Goal: Task Accomplishment & Management: Complete application form

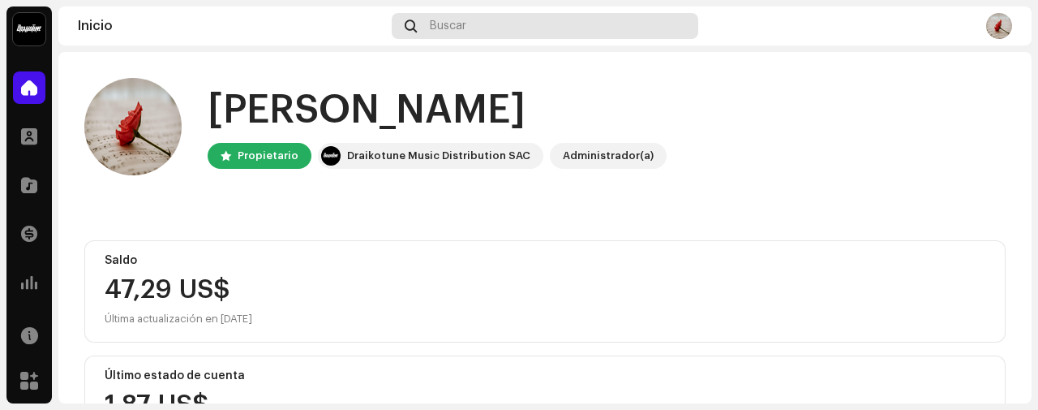
click at [442, 26] on span "Buscar" at bounding box center [448, 25] width 37 height 13
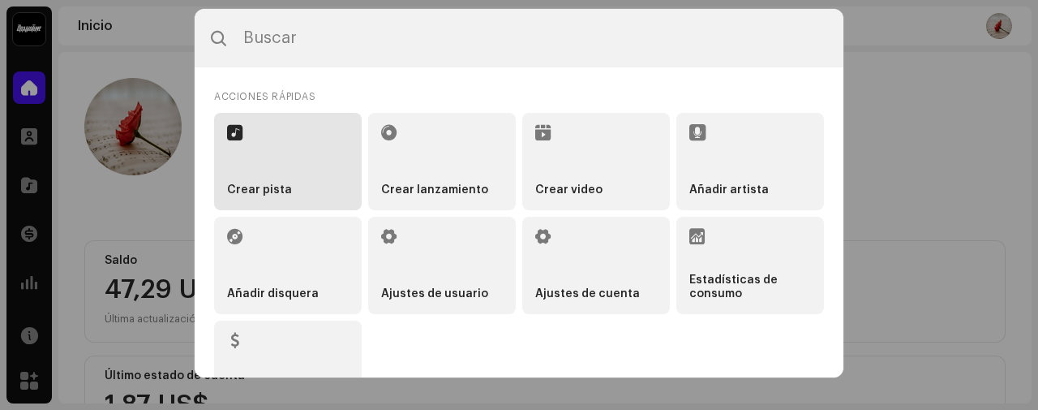
click at [295, 153] on li "Crear pista" at bounding box center [288, 161] width 148 height 97
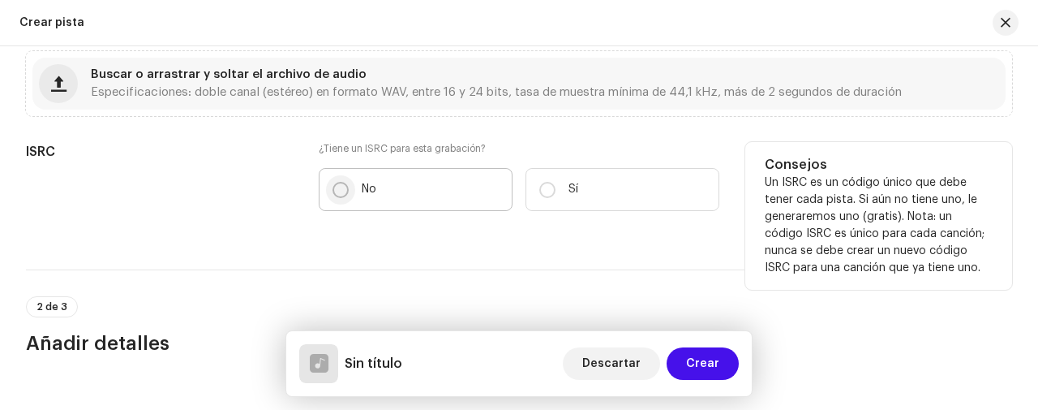
click at [341, 186] on input "No" at bounding box center [341, 190] width 16 height 16
radio input "true"
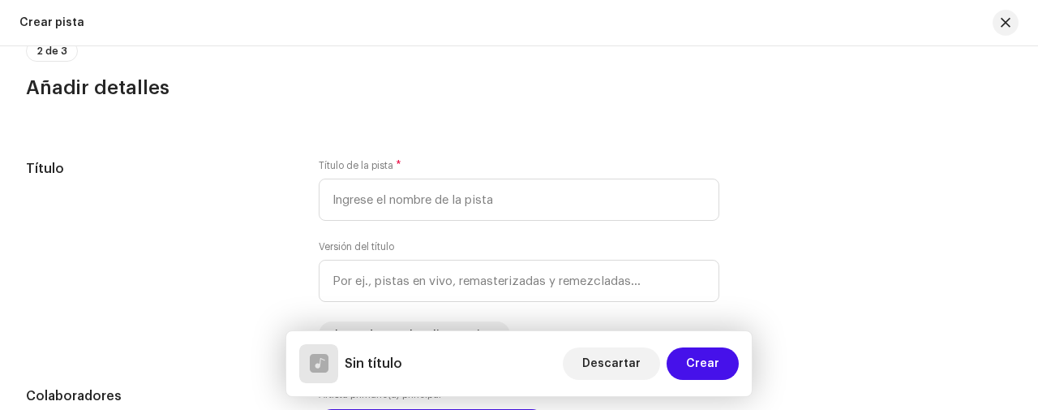
scroll to position [604, 0]
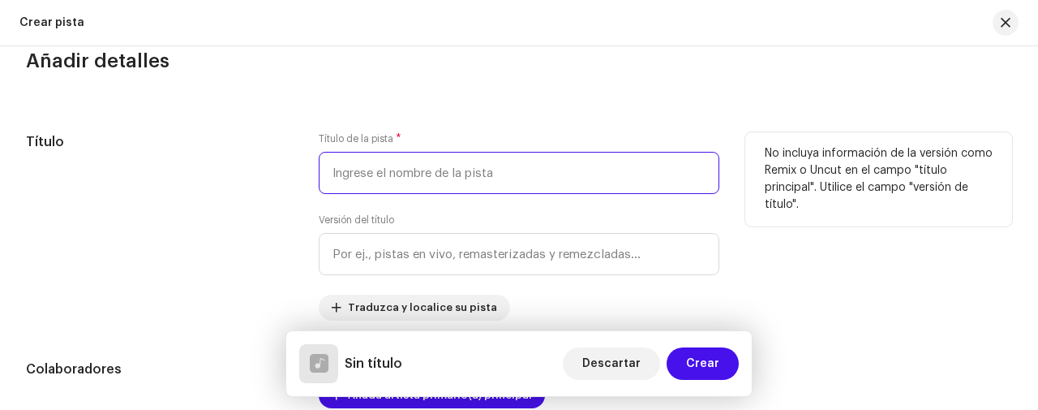
click at [359, 178] on input "text" at bounding box center [519, 173] width 401 height 42
type input "m"
type input "MI SALSITA"
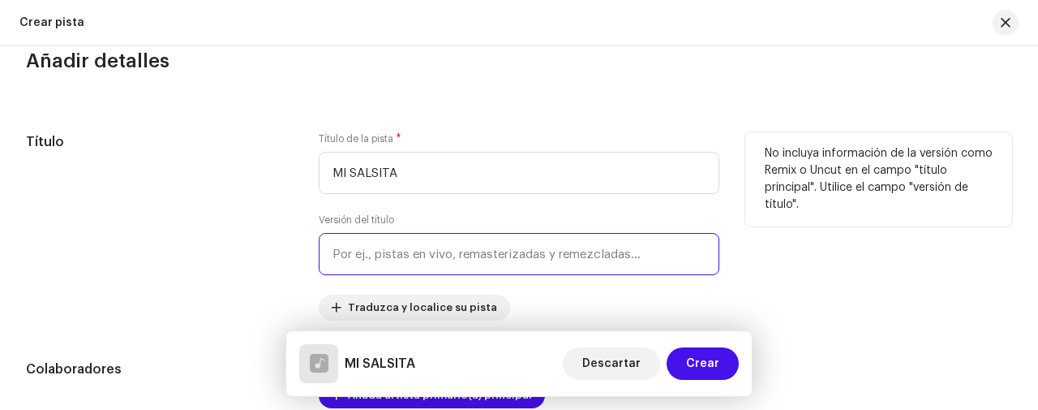
click at [374, 264] on input "text" at bounding box center [519, 254] width 401 height 42
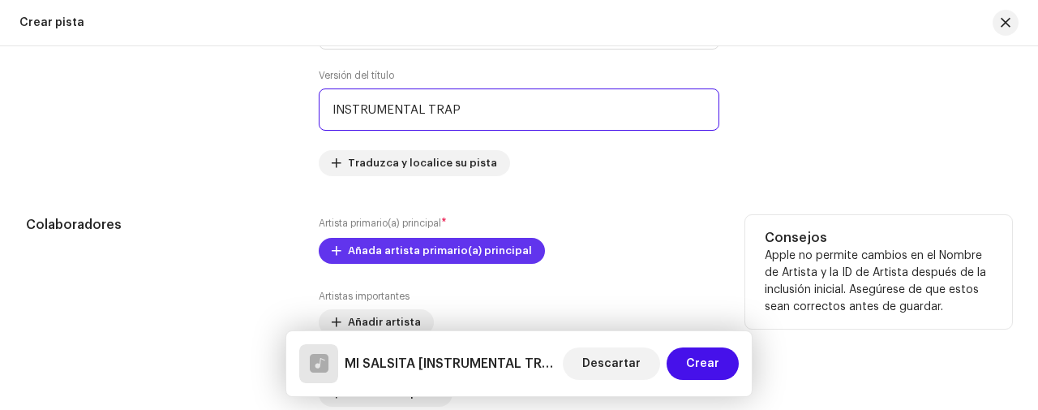
scroll to position [821, 0]
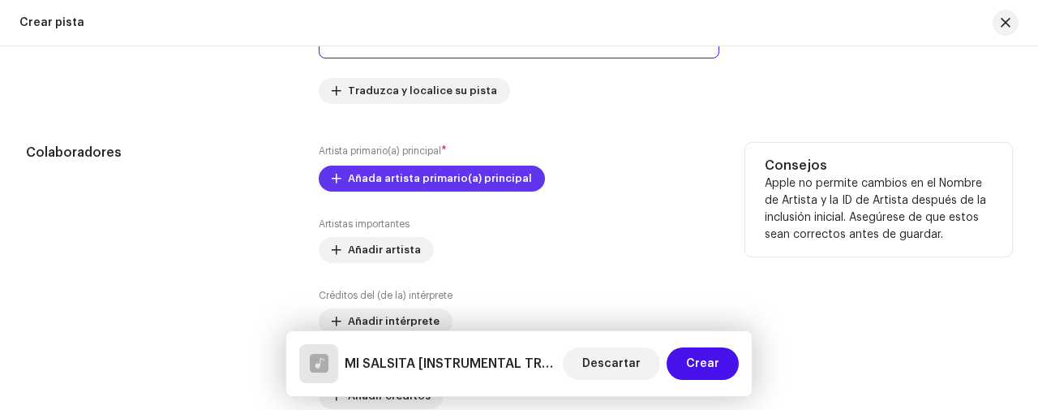
type input "INSTRUMENTAL TRAP"
click at [414, 185] on span "Añada artista primario(a) principal" at bounding box center [440, 178] width 184 height 32
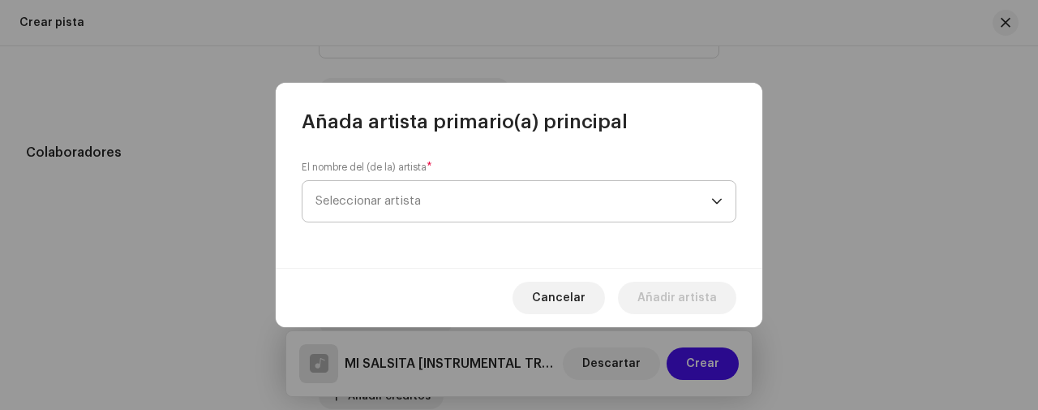
click at [409, 191] on span "Seleccionar artista" at bounding box center [514, 201] width 396 height 41
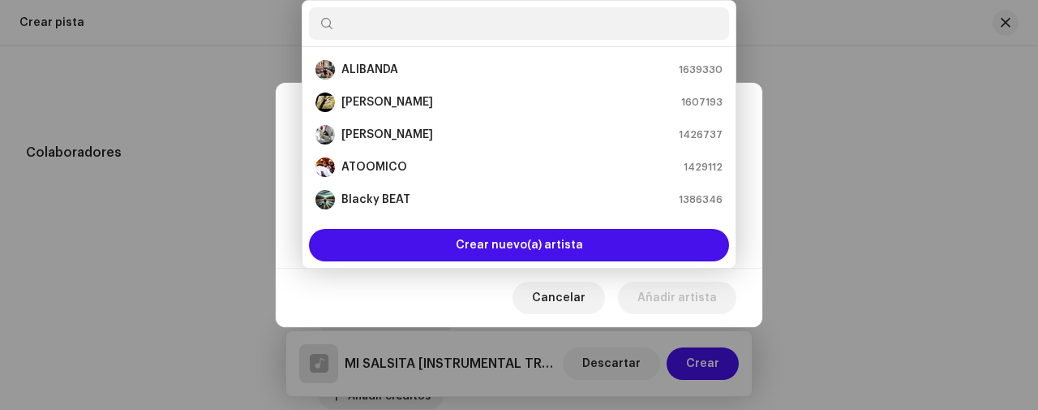
click at [381, 26] on input "text" at bounding box center [519, 23] width 420 height 32
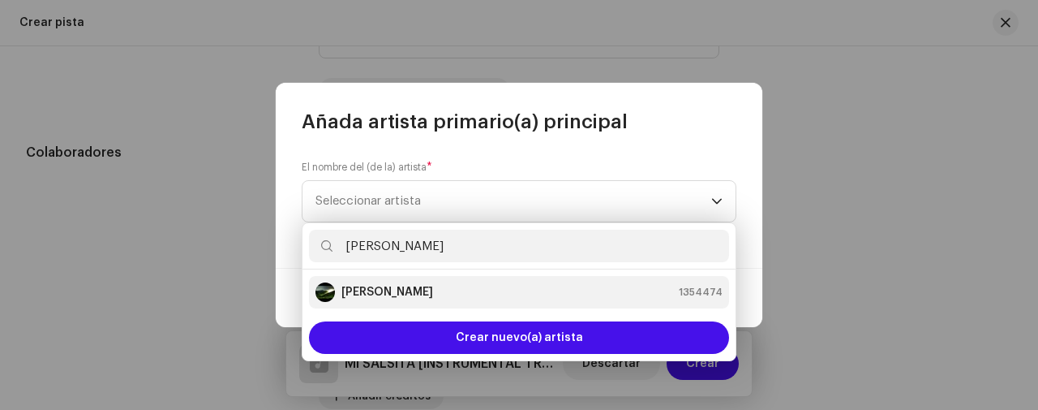
type input "[PERSON_NAME]"
click at [391, 279] on li "[PERSON_NAME] 1354474" at bounding box center [519, 292] width 420 height 32
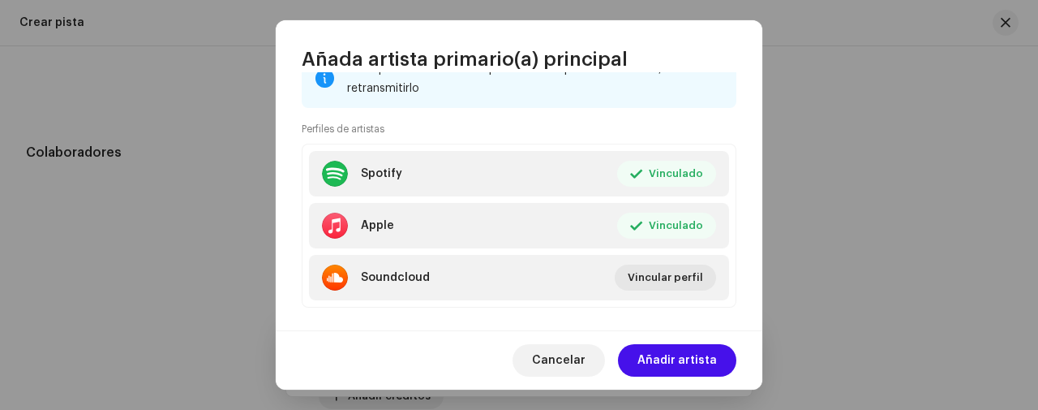
scroll to position [285, 0]
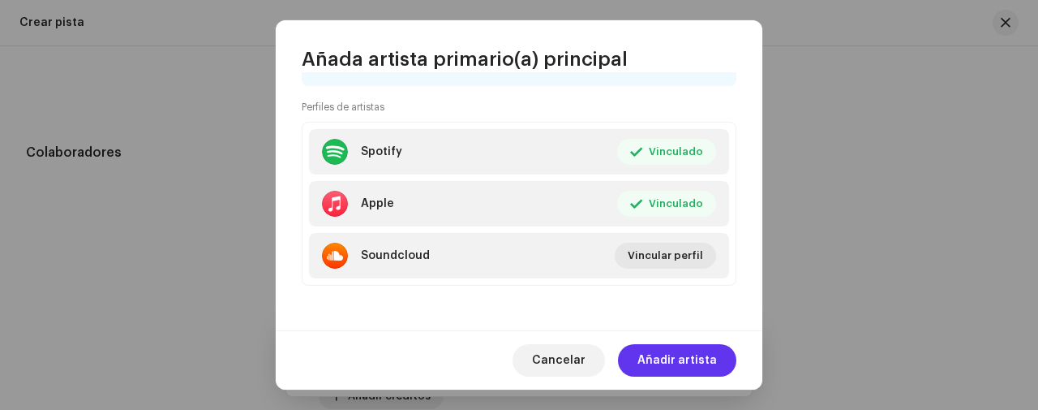
click at [643, 354] on button "Añadir artista" at bounding box center [677, 360] width 118 height 32
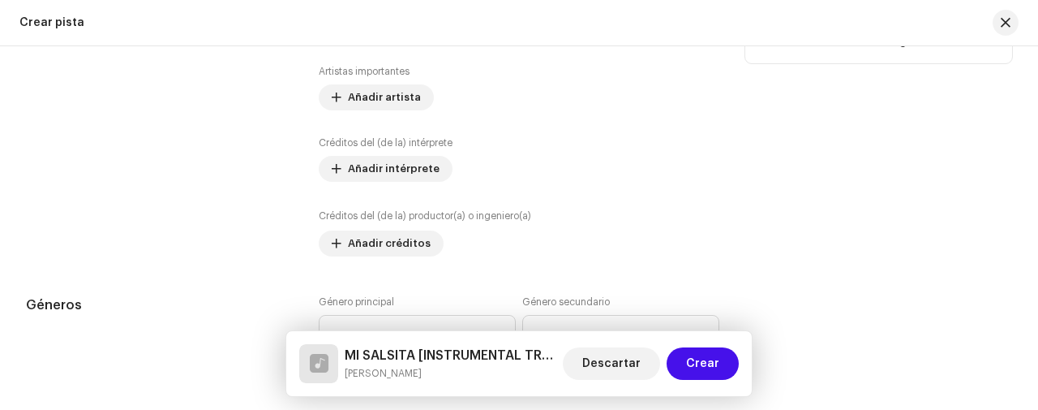
scroll to position [1037, 0]
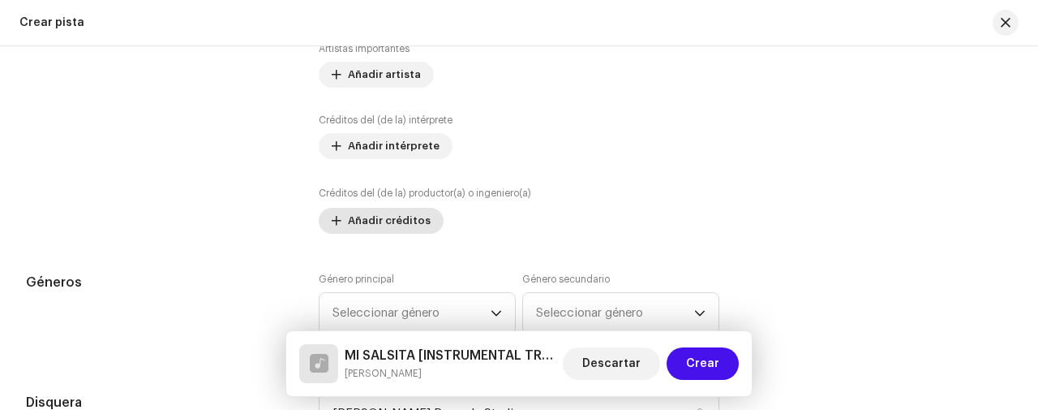
click at [396, 217] on span "Añadir créditos" at bounding box center [389, 220] width 83 height 32
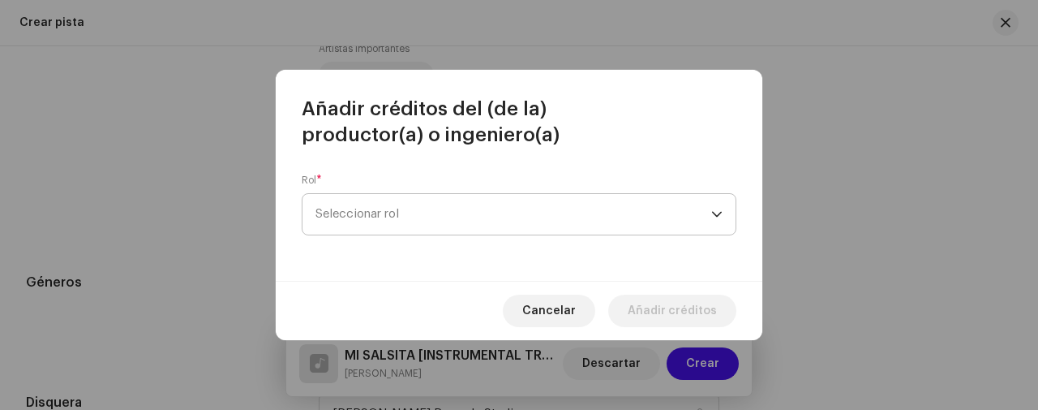
click at [400, 214] on span "Seleccionar rol" at bounding box center [514, 214] width 396 height 41
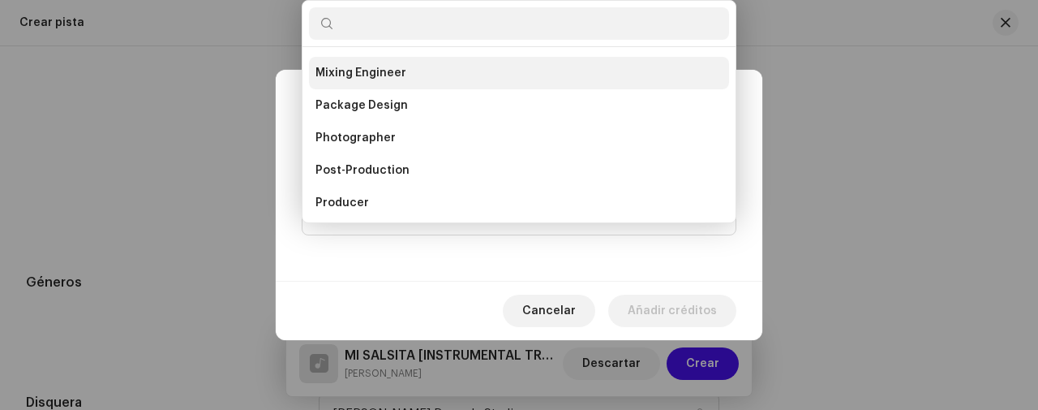
scroll to position [540, 0]
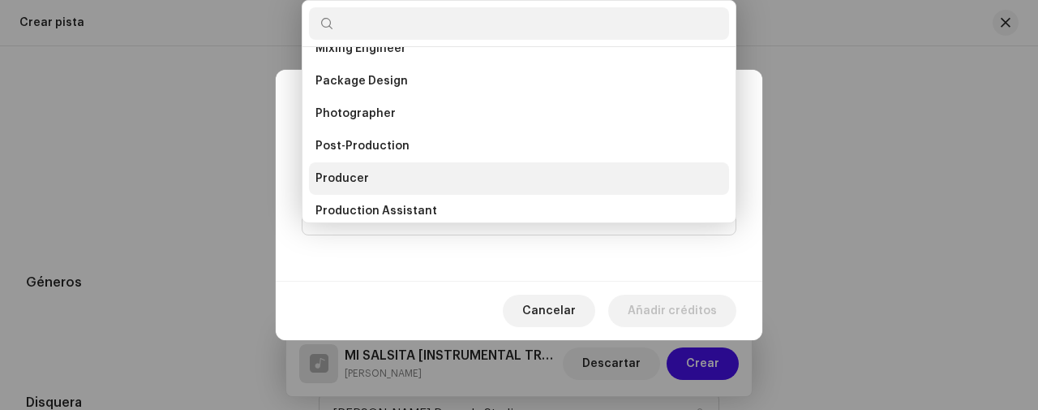
click at [370, 180] on li "Producer" at bounding box center [519, 178] width 420 height 32
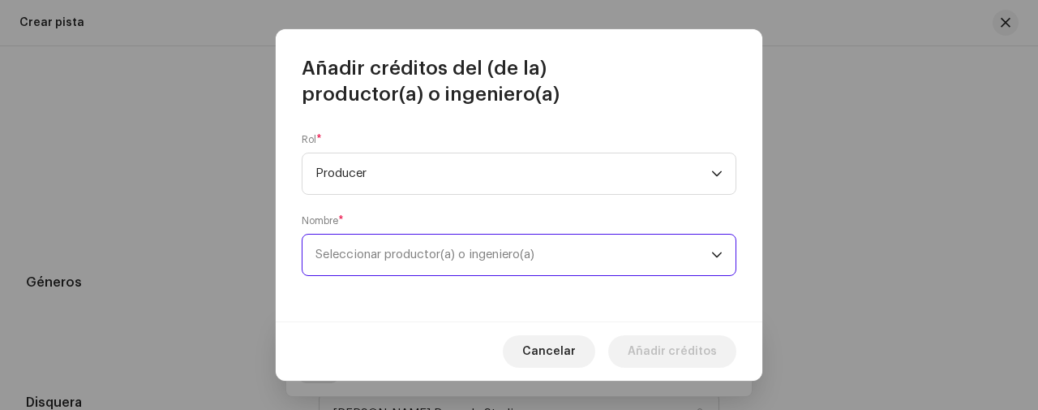
click at [428, 262] on span "Seleccionar productor(a) o ingeniero(a)" at bounding box center [514, 254] width 396 height 41
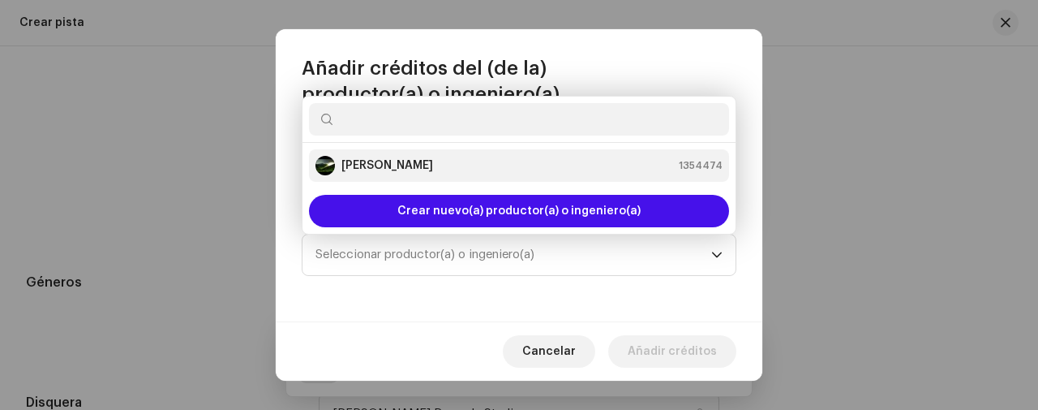
click at [431, 170] on div "[PERSON_NAME] 1354474" at bounding box center [519, 165] width 407 height 19
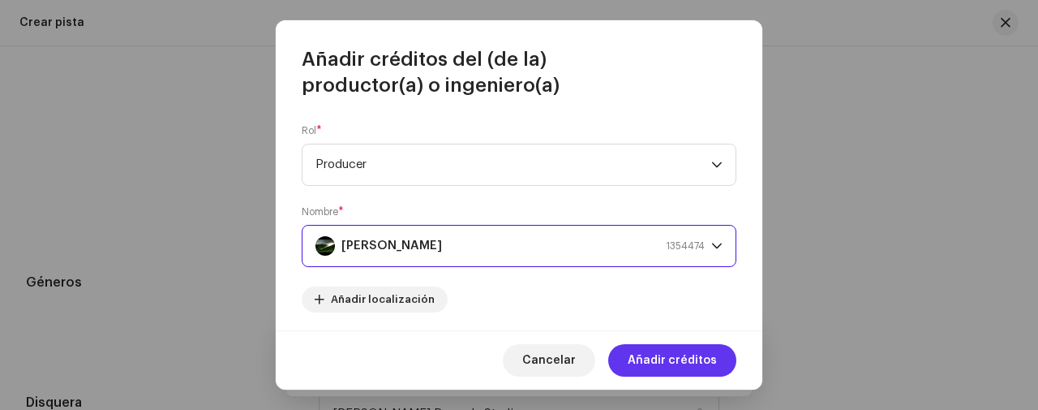
click at [662, 354] on span "Añadir créditos" at bounding box center [672, 360] width 89 height 32
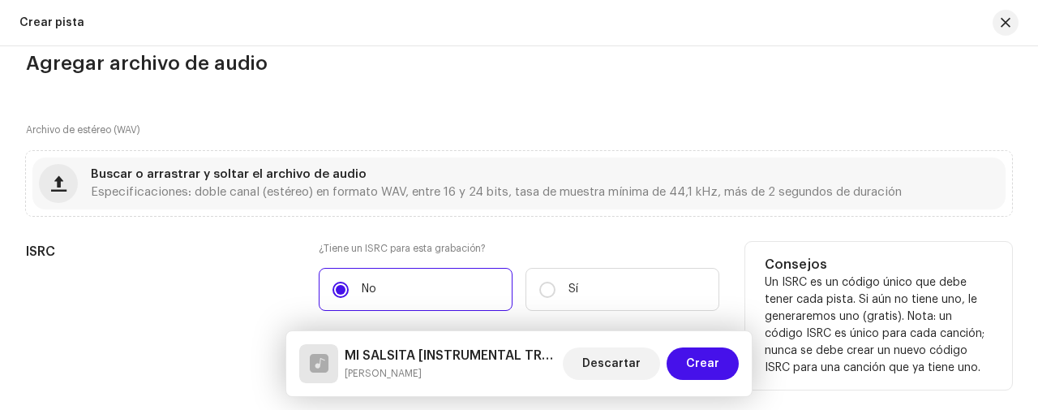
scroll to position [216, 0]
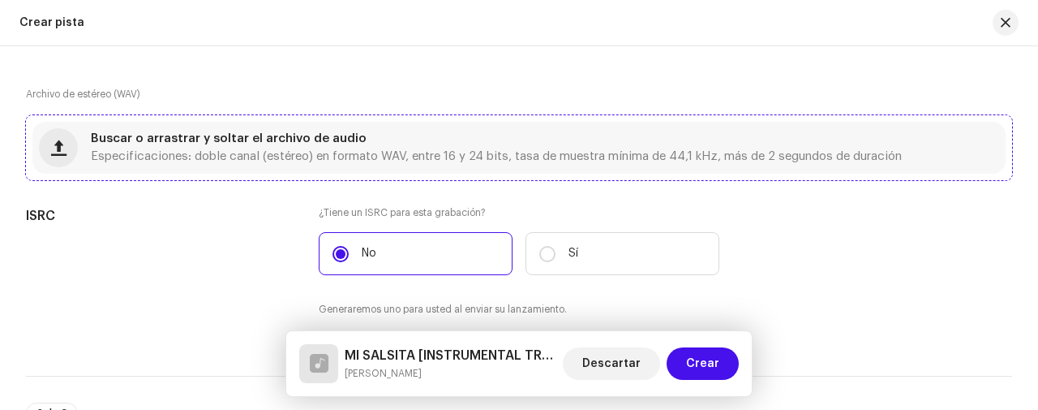
click at [198, 148] on div "Buscar o arrastrar y soltar el archivo de audio Especificaciones: doble canal (…" at bounding box center [496, 147] width 811 height 29
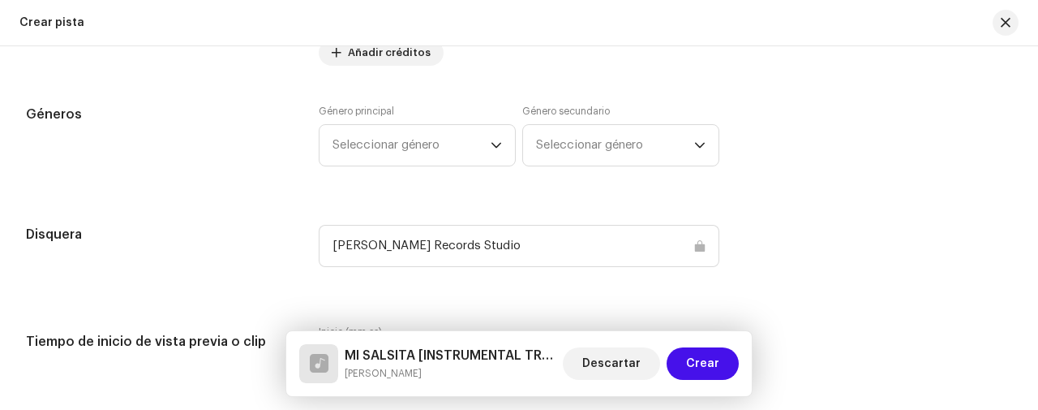
scroll to position [1298, 0]
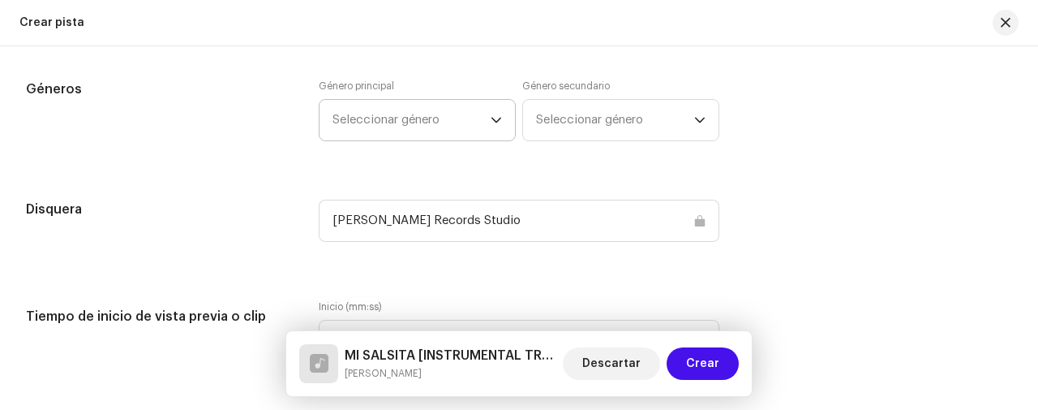
click at [385, 130] on span "Seleccionar género" at bounding box center [412, 120] width 158 height 41
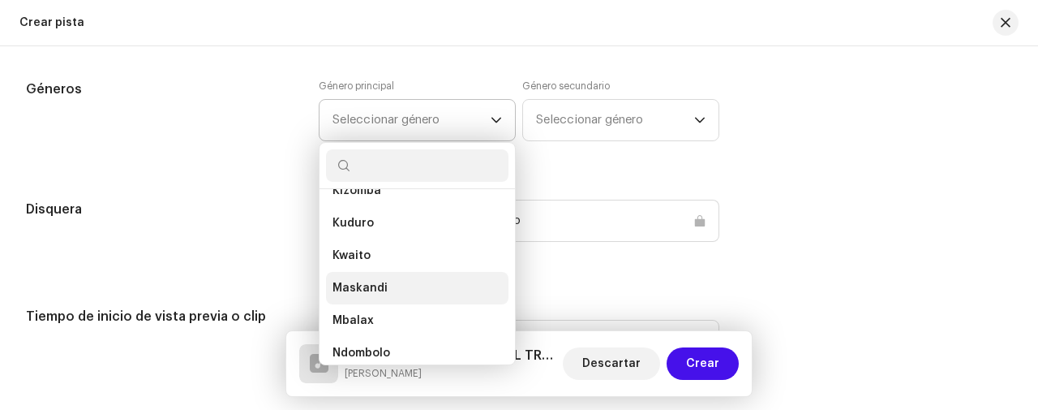
scroll to position [216, 0]
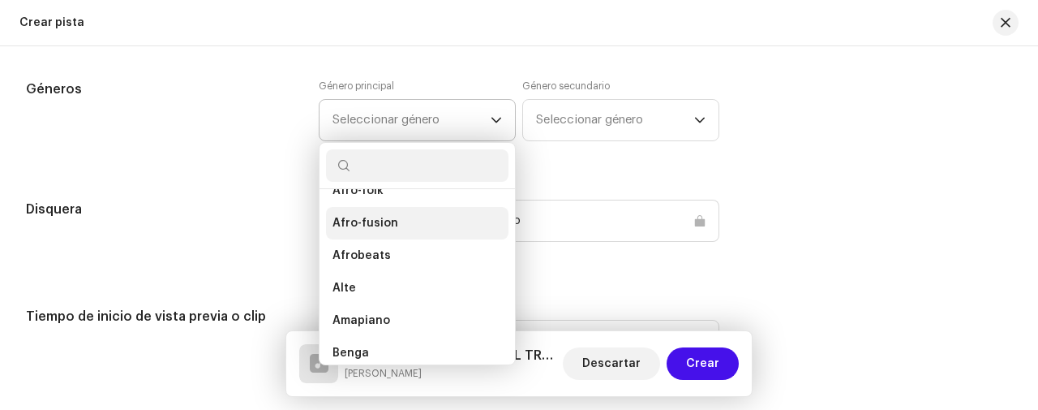
click at [377, 224] on span "Afro-fusion" at bounding box center [366, 223] width 66 height 16
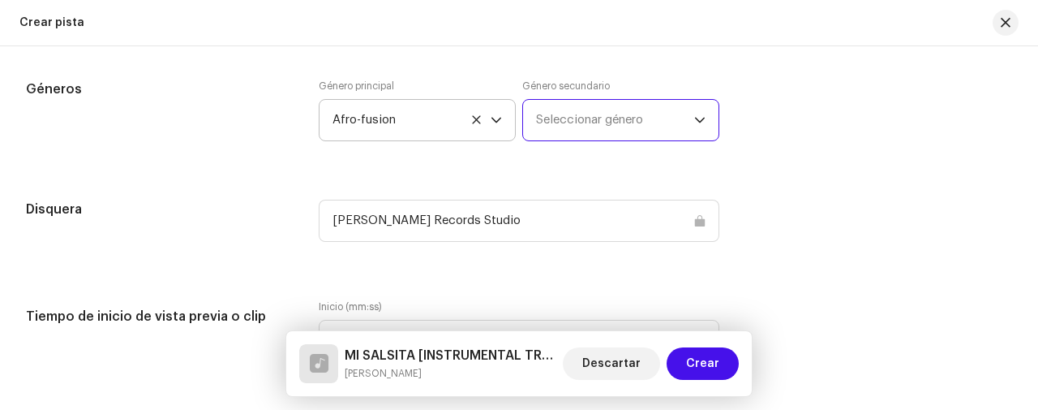
click at [555, 114] on span "Seleccionar género" at bounding box center [615, 120] width 158 height 41
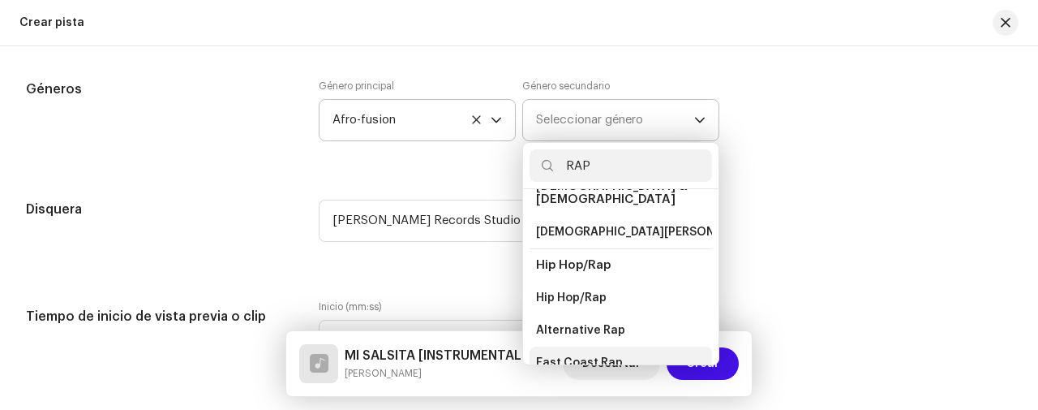
scroll to position [0, 0]
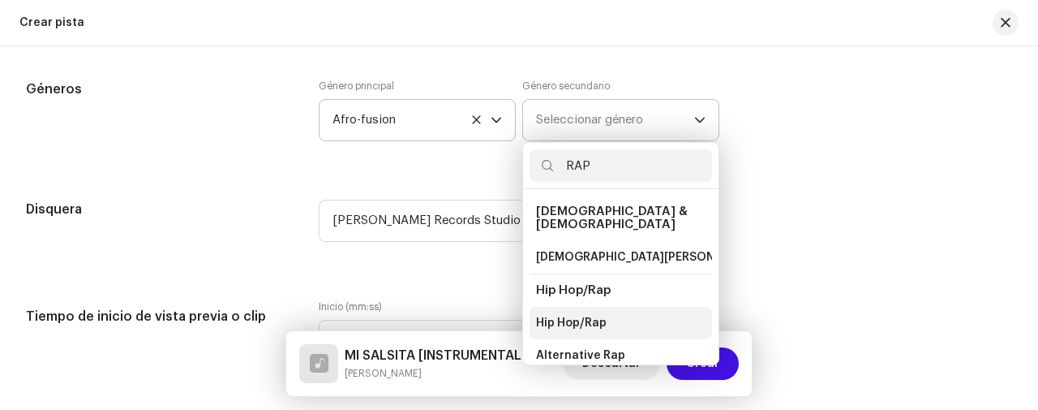
type input "RAP"
click at [558, 315] on span "Hip Hop/Rap" at bounding box center [571, 323] width 71 height 16
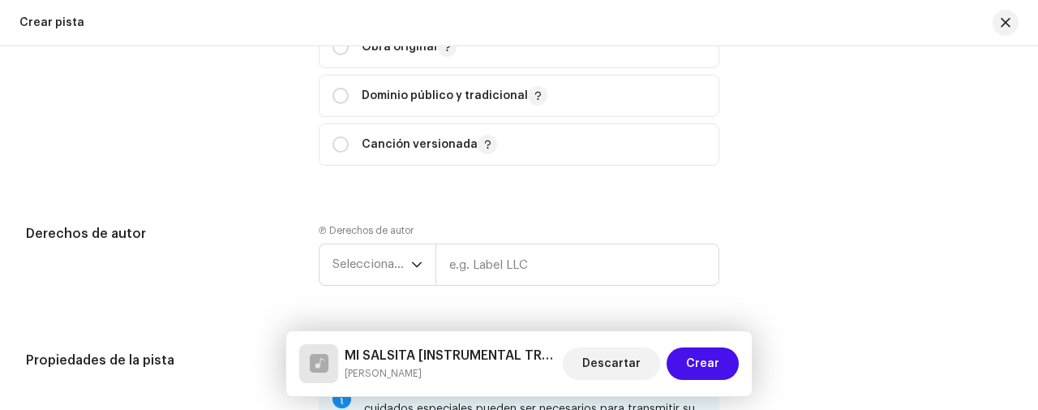
scroll to position [1730, 0]
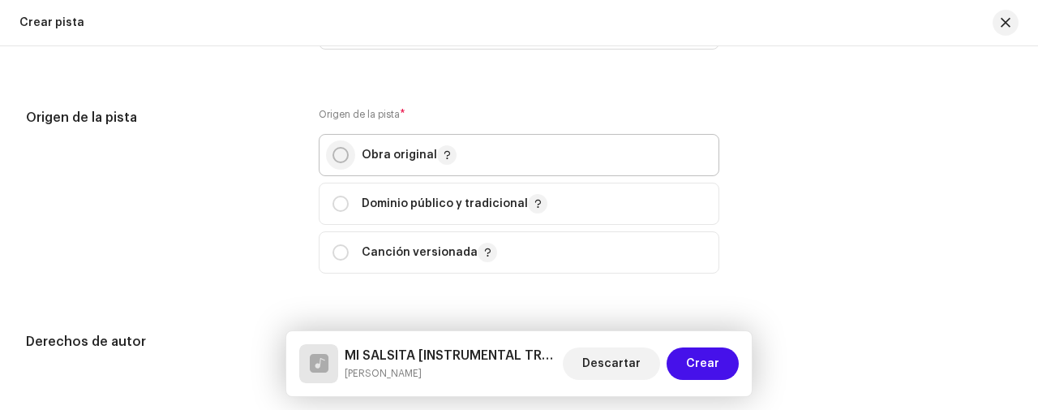
click at [342, 148] on input "radio" at bounding box center [341, 155] width 16 height 16
radio input "true"
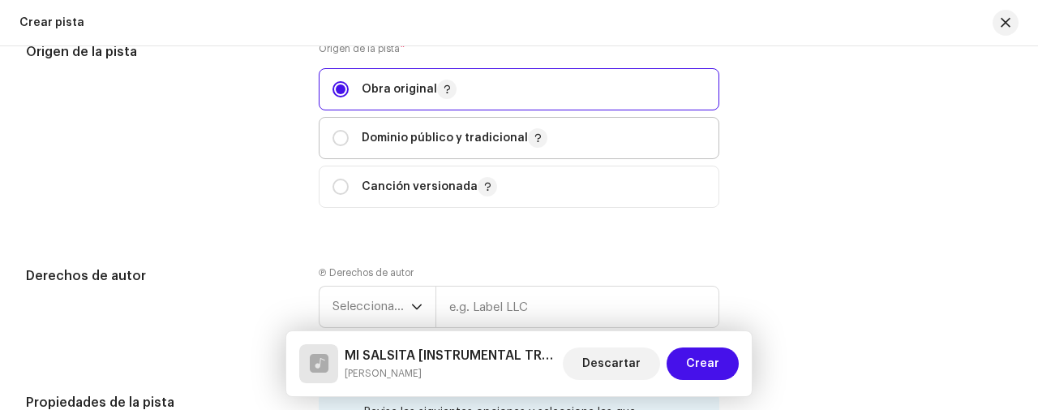
scroll to position [1838, 0]
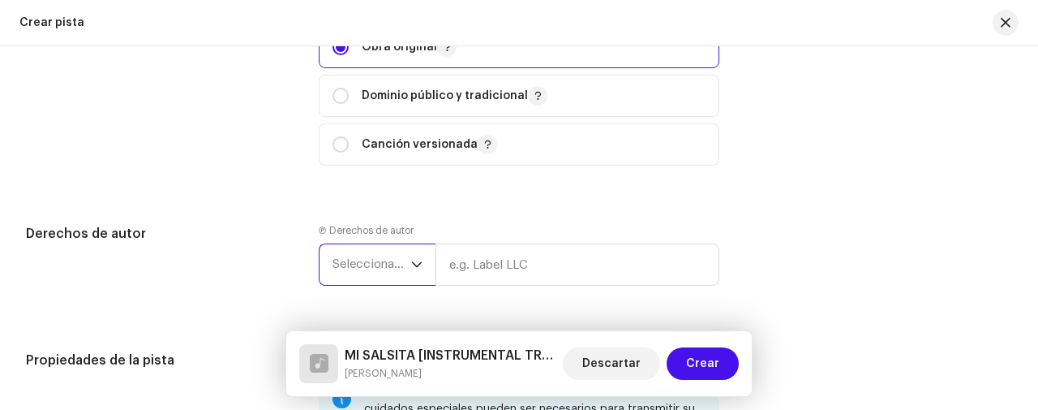
click at [360, 266] on span "Seleccionar año" at bounding box center [372, 264] width 79 height 41
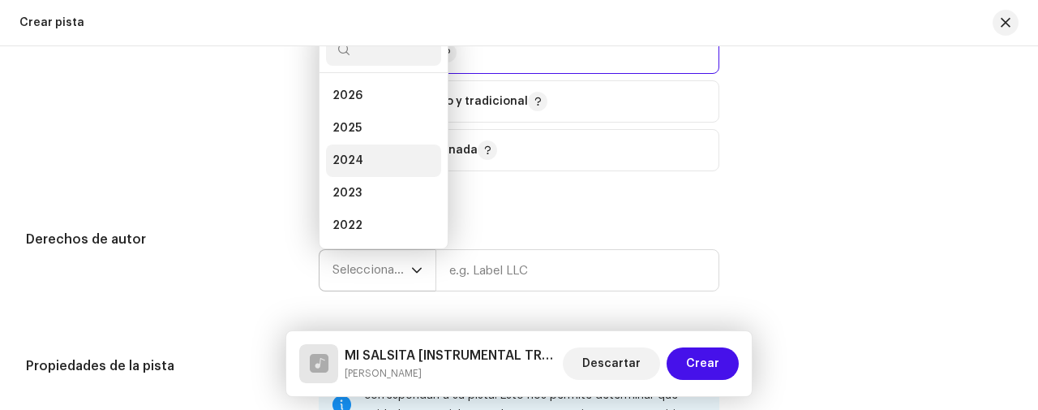
scroll to position [26, 0]
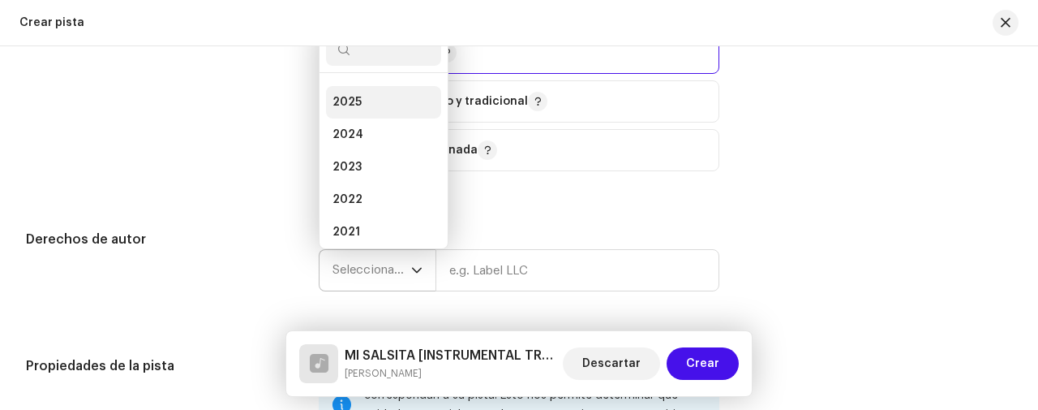
click at [329, 99] on li "2025" at bounding box center [383, 102] width 115 height 32
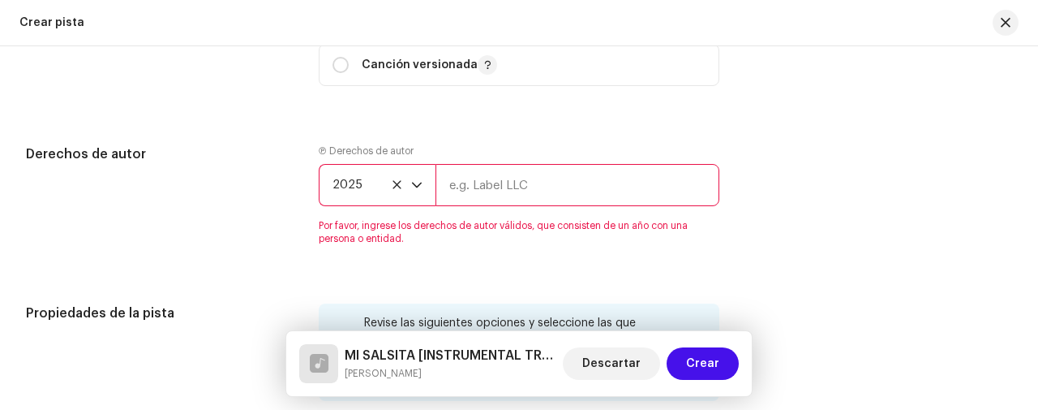
scroll to position [1940, 0]
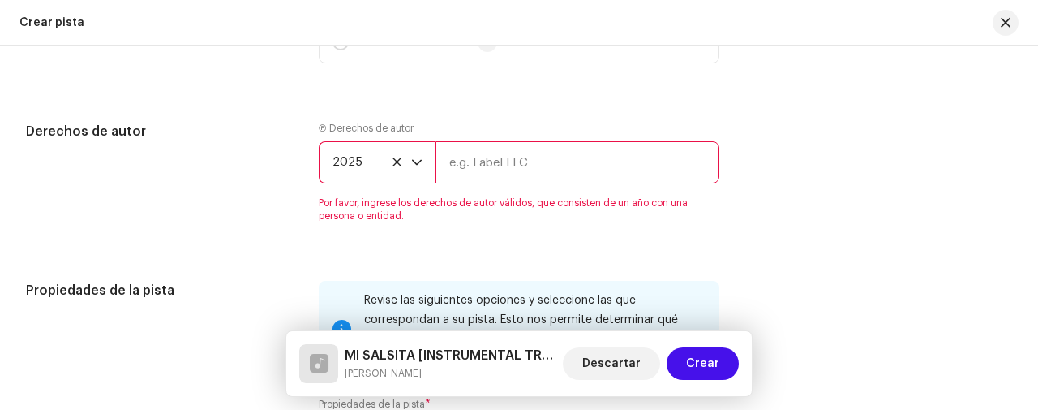
click at [517, 149] on input "text" at bounding box center [578, 162] width 284 height 42
type input "g"
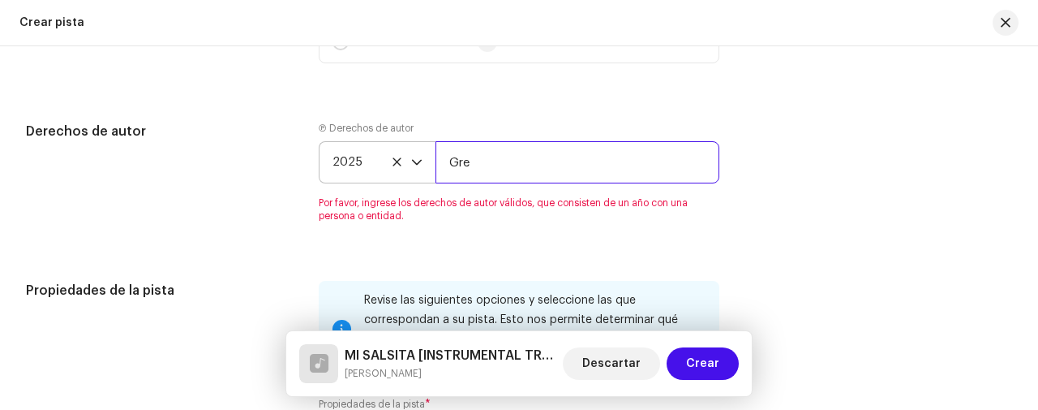
scroll to position [1942, 0]
click at [532, 156] on input "[PERSON_NAME]" at bounding box center [578, 162] width 284 height 42
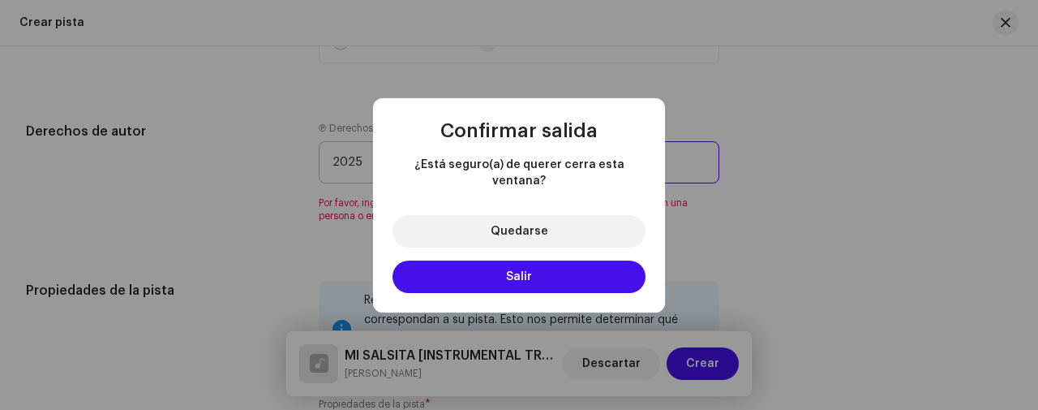
type input "[PERSON_NAME]"
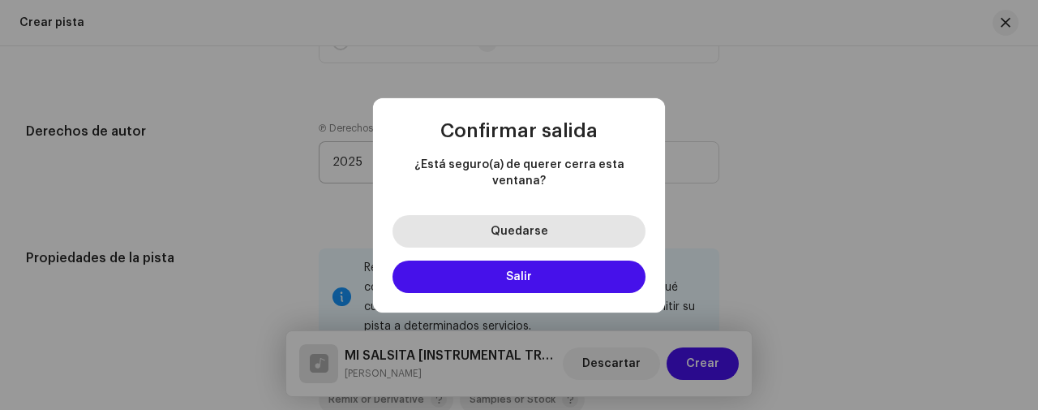
click at [574, 225] on button "Quedarse" at bounding box center [519, 231] width 253 height 32
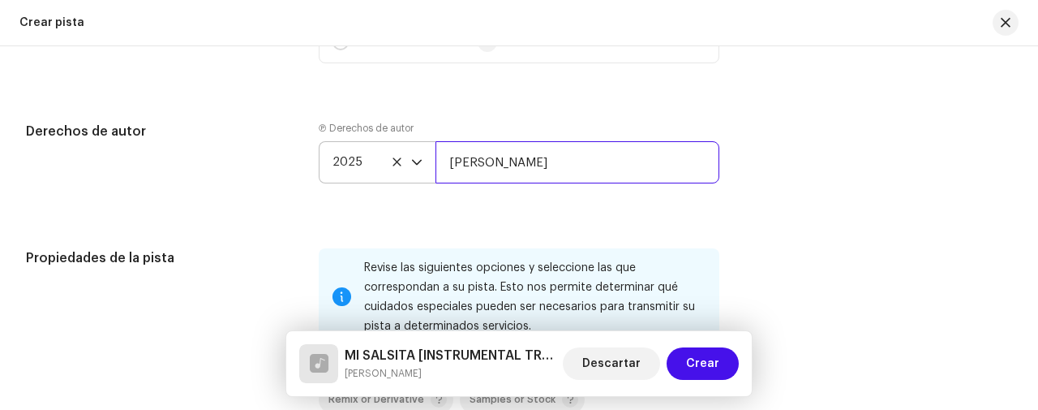
click at [533, 172] on input "[PERSON_NAME]" at bounding box center [578, 162] width 284 height 42
drag, startPoint x: 636, startPoint y: 161, endPoint x: 426, endPoint y: 152, distance: 210.2
click at [426, 152] on div "2025 [PERSON_NAME]" at bounding box center [519, 162] width 401 height 42
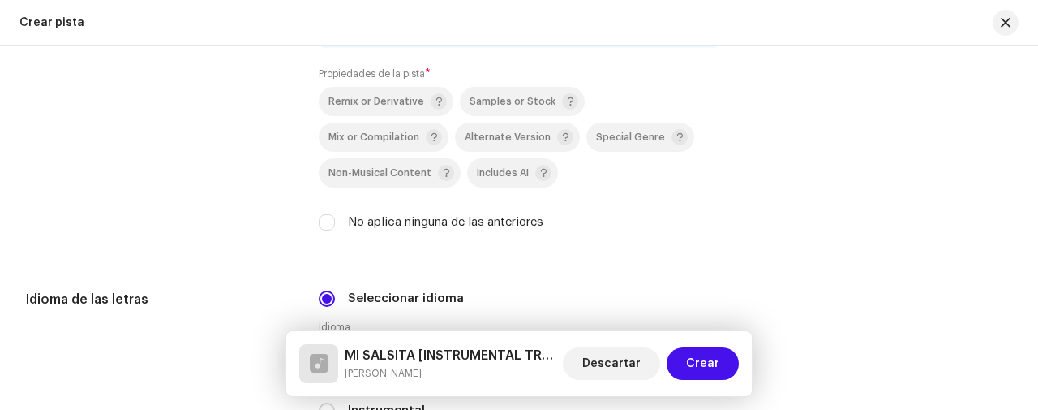
scroll to position [2266, 0]
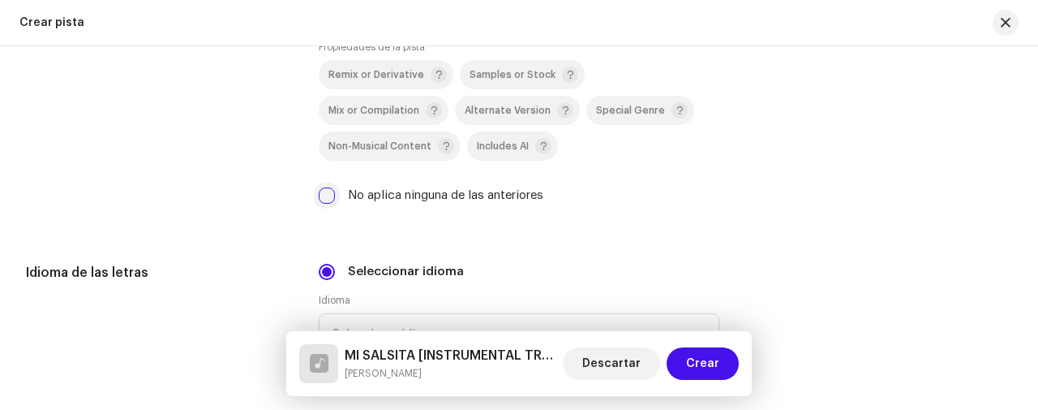
type input "[PERSON_NAME]"
click at [327, 192] on input "No aplica ninguna de las anteriores" at bounding box center [327, 195] width 16 height 16
checkbox input "true"
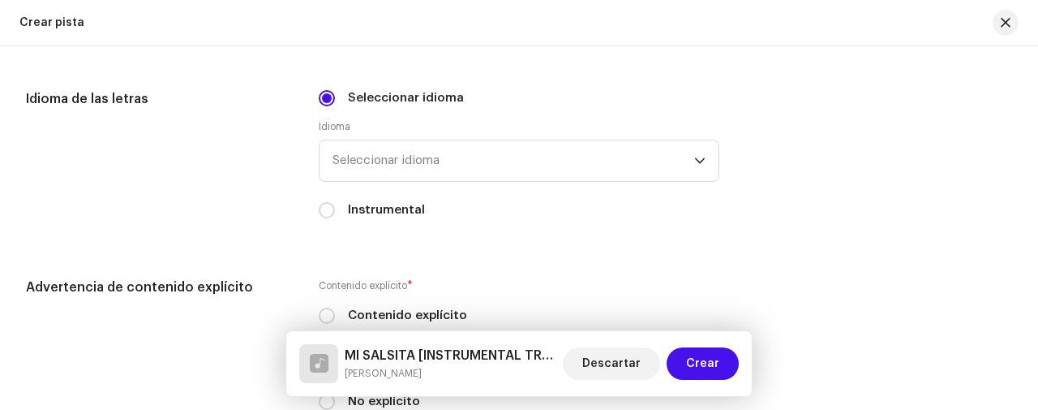
scroll to position [2482, 0]
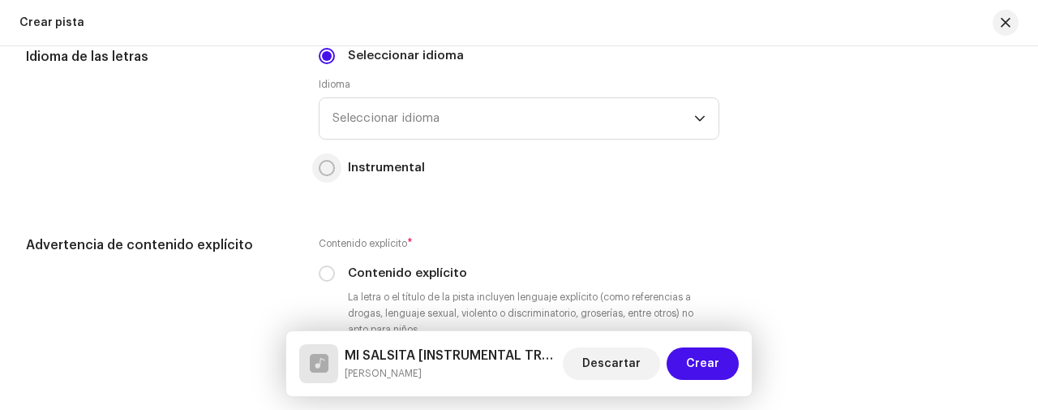
click at [329, 165] on input "Instrumental" at bounding box center [327, 168] width 16 height 16
radio input "true"
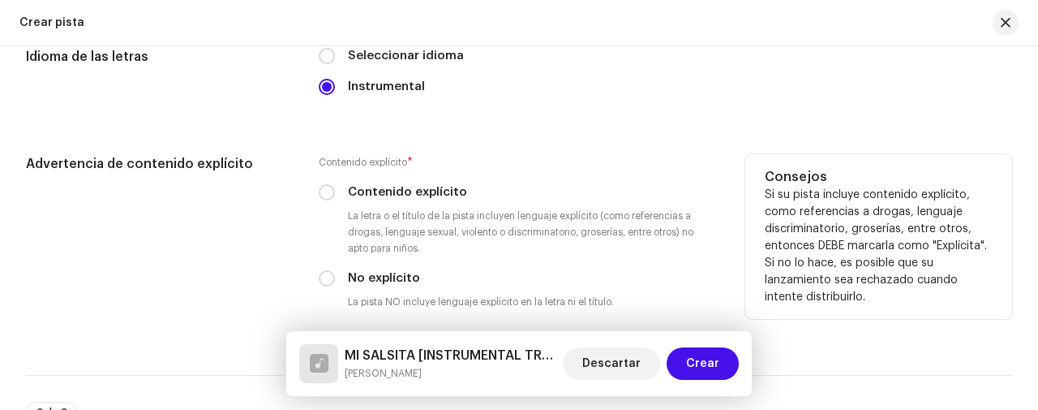
scroll to position [2591, 0]
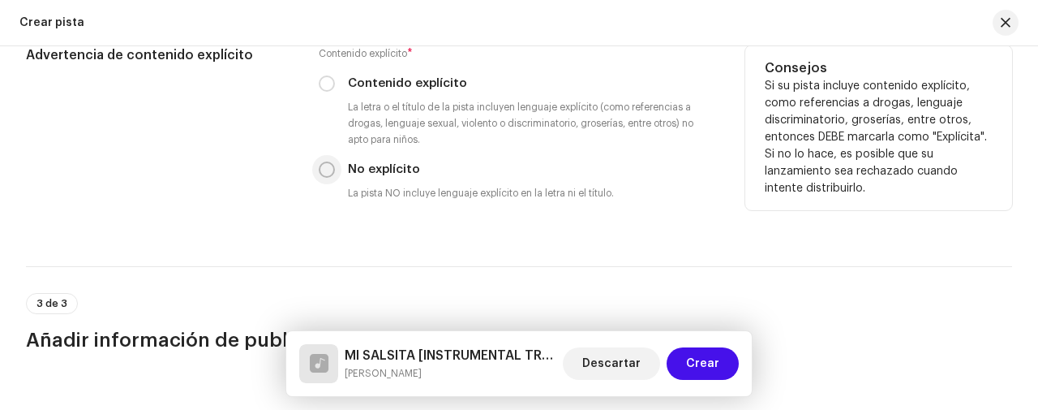
click at [331, 165] on input "No explícito" at bounding box center [327, 169] width 16 height 16
radio input "true"
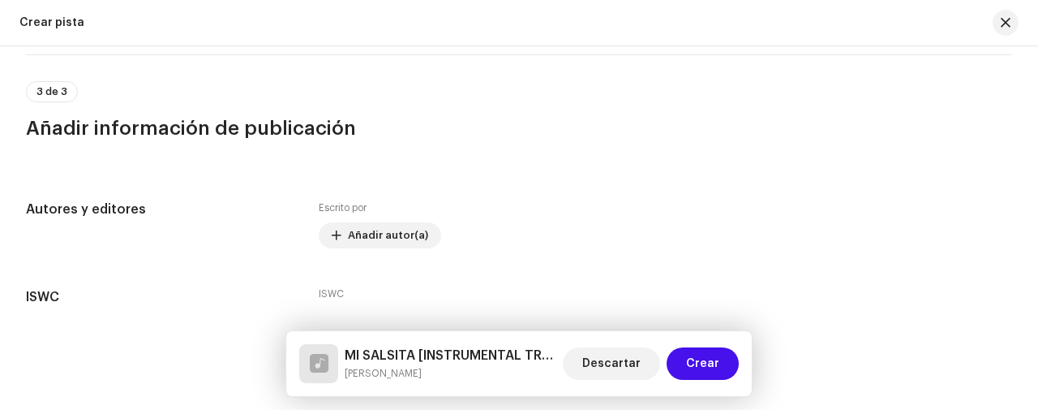
scroll to position [2806, 0]
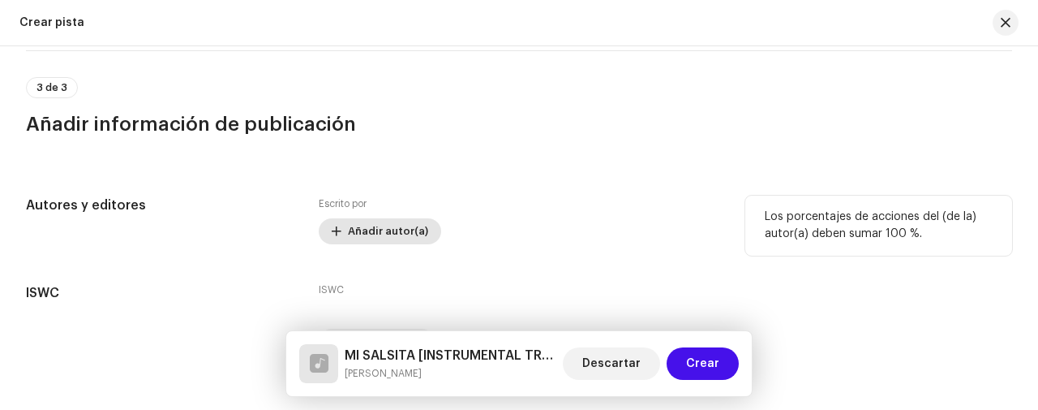
click at [349, 222] on span "Añadir autor(a)" at bounding box center [388, 231] width 80 height 32
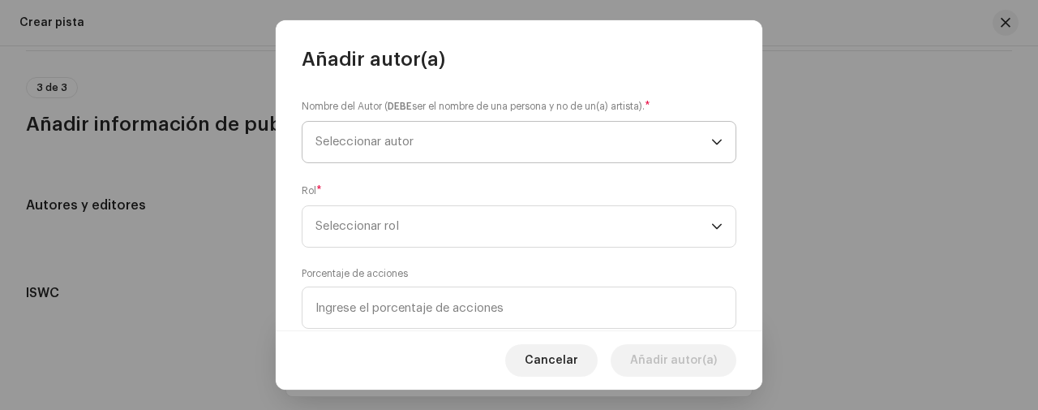
click at [380, 137] on span "Seleccionar autor" at bounding box center [365, 141] width 98 height 12
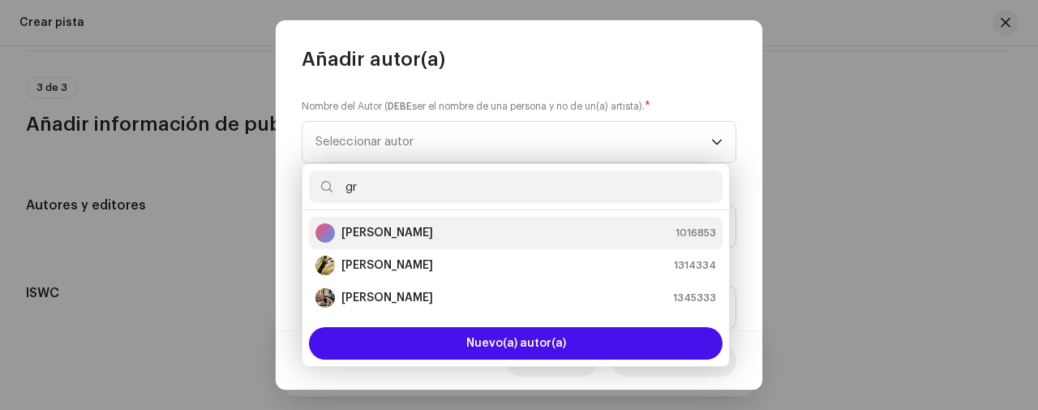
type input "gr"
click at [419, 219] on li "[PERSON_NAME] 1016853" at bounding box center [516, 233] width 414 height 32
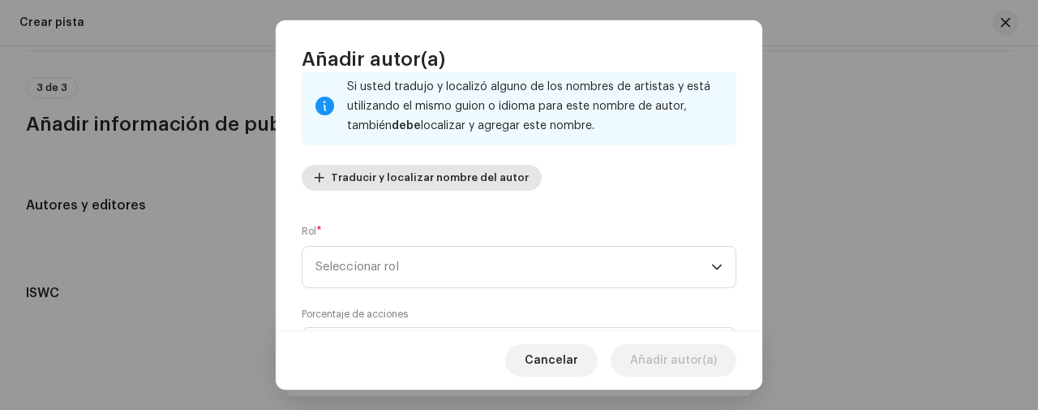
scroll to position [216, 0]
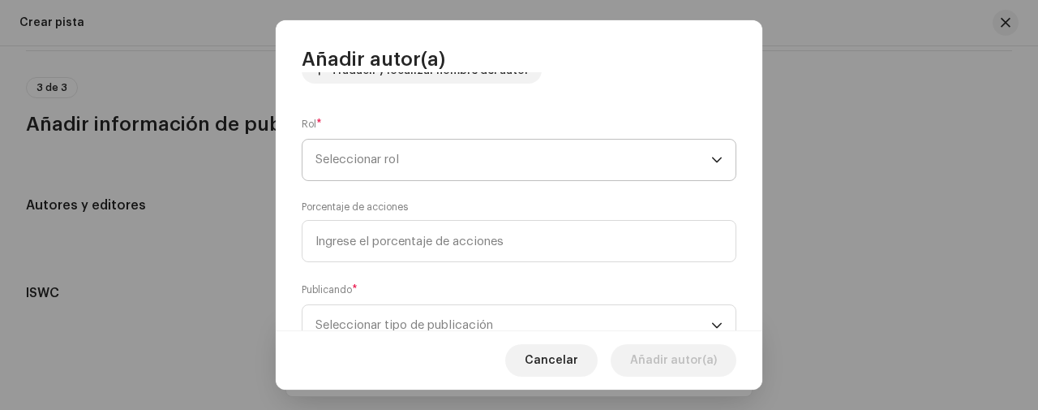
click at [418, 162] on span "Seleccionar rol" at bounding box center [514, 160] width 396 height 41
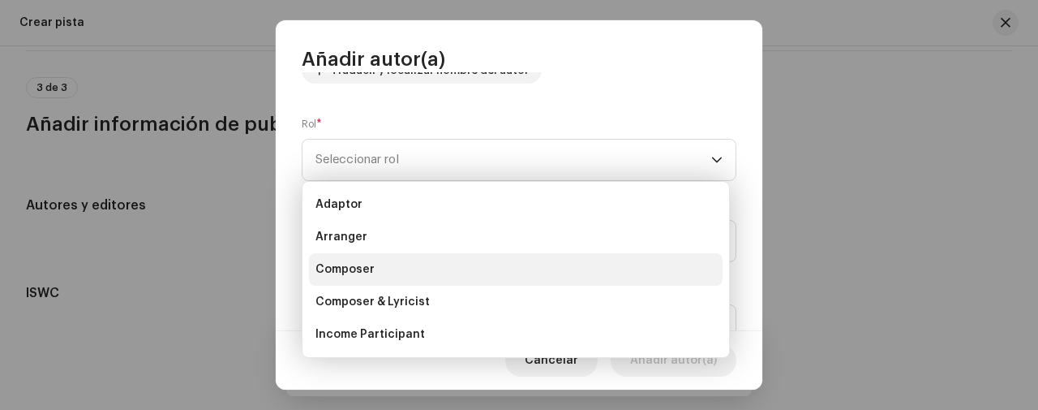
click at [377, 261] on li "Composer" at bounding box center [516, 269] width 414 height 32
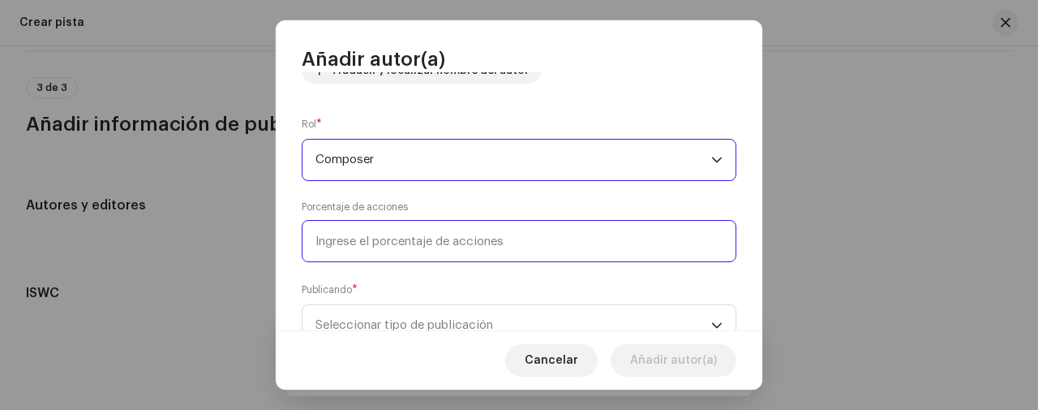
click at [383, 246] on input at bounding box center [519, 241] width 435 height 42
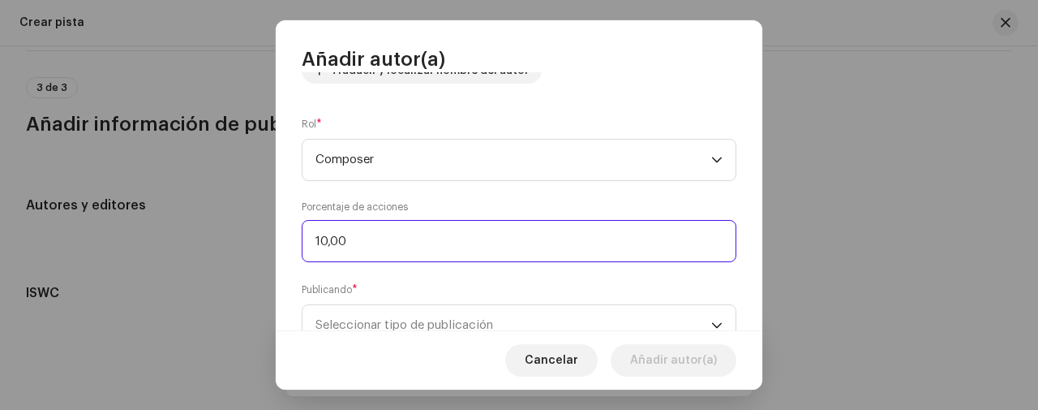
type input "100,00"
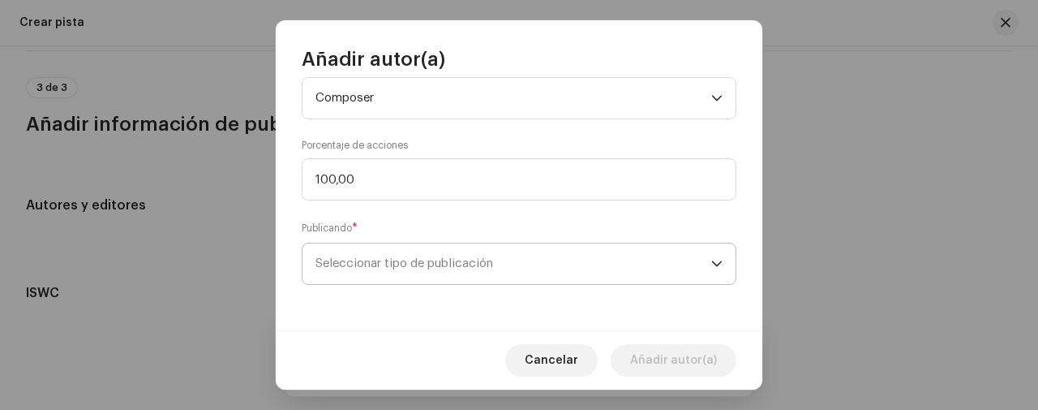
click at [366, 249] on span "Seleccionar tipo de publicación" at bounding box center [514, 263] width 396 height 41
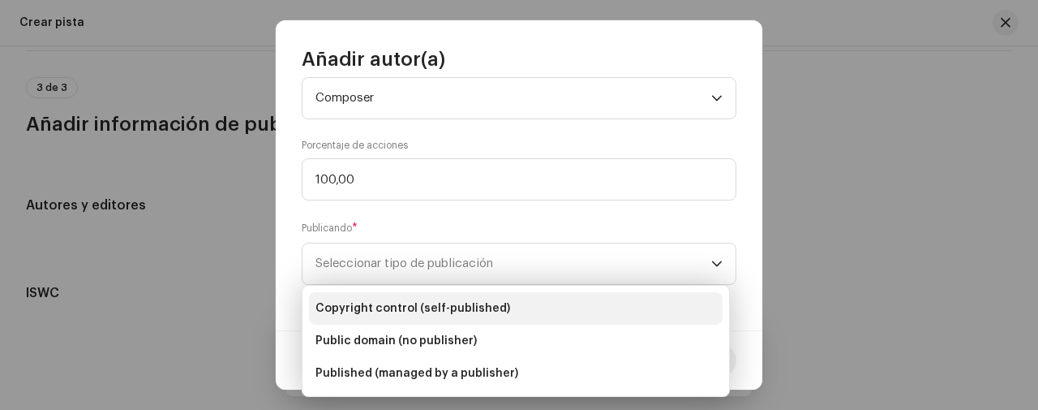
click at [354, 300] on span "Copyright control (self-published)" at bounding box center [413, 308] width 195 height 16
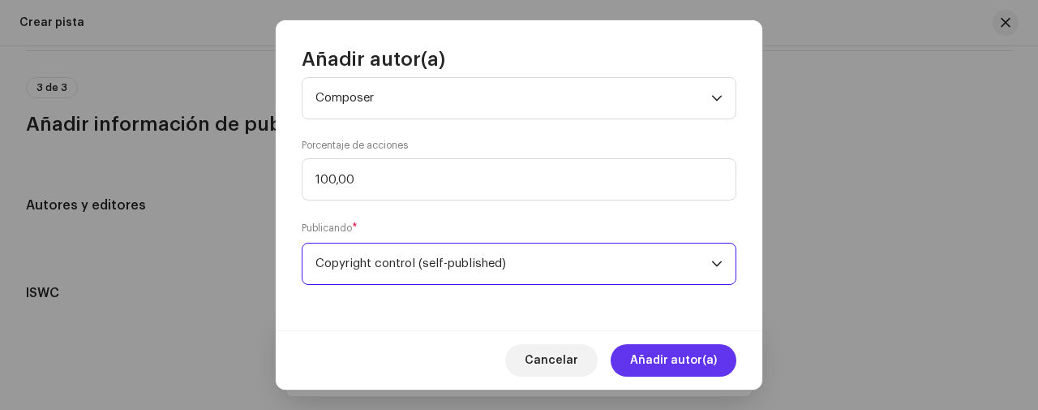
click at [664, 350] on span "Añadir autor(a)" at bounding box center [673, 360] width 87 height 32
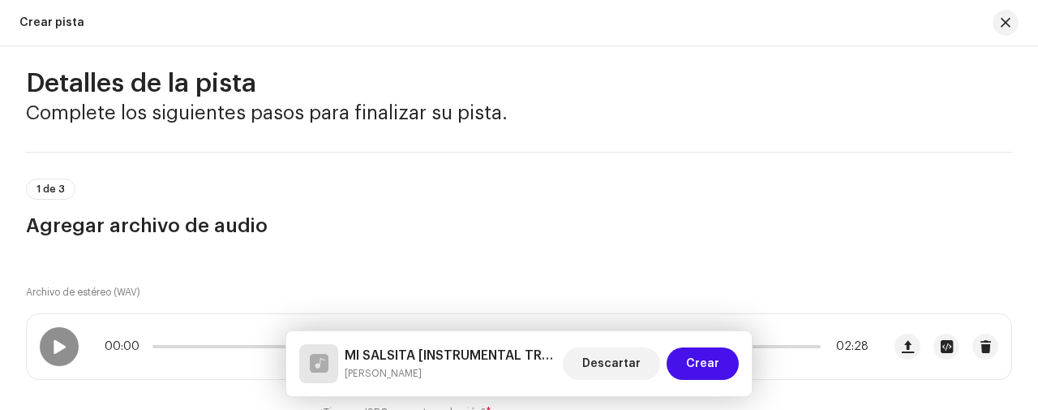
scroll to position [0, 0]
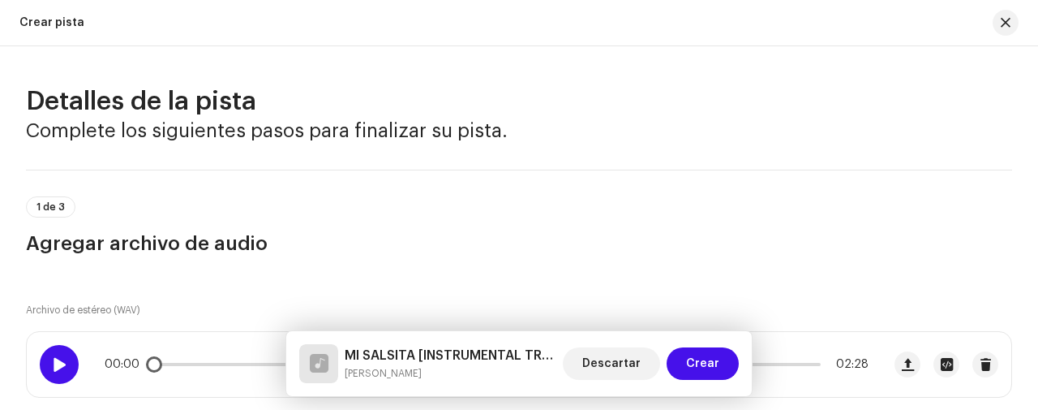
click at [68, 354] on div at bounding box center [59, 364] width 39 height 39
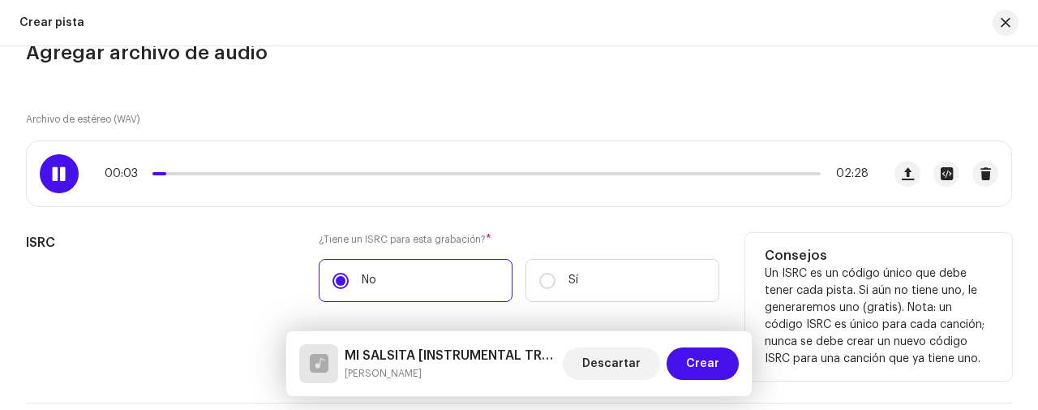
scroll to position [216, 0]
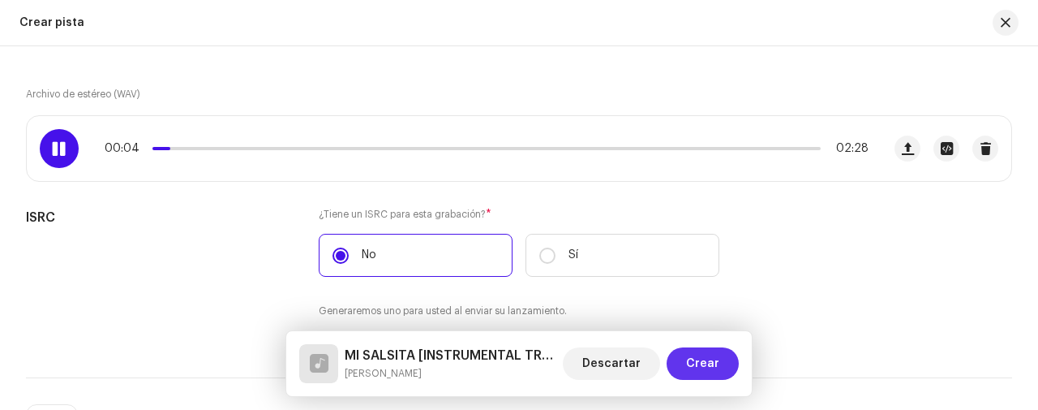
click at [694, 354] on span "Crear" at bounding box center [702, 363] width 33 height 32
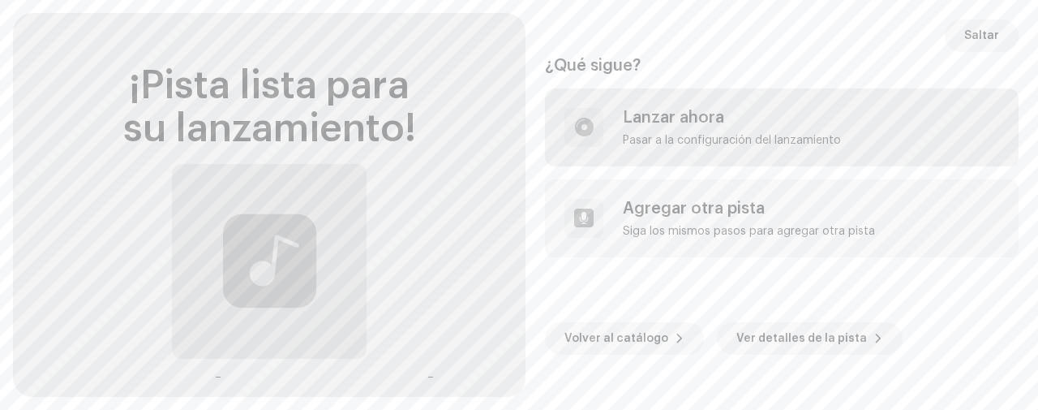
click at [685, 135] on div "Pasar a la configuración del lanzamiento" at bounding box center [732, 140] width 218 height 13
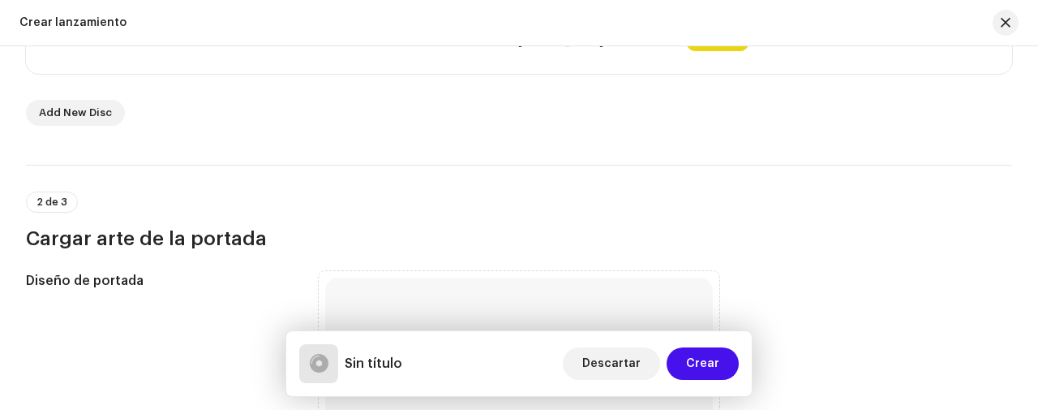
scroll to position [540, 0]
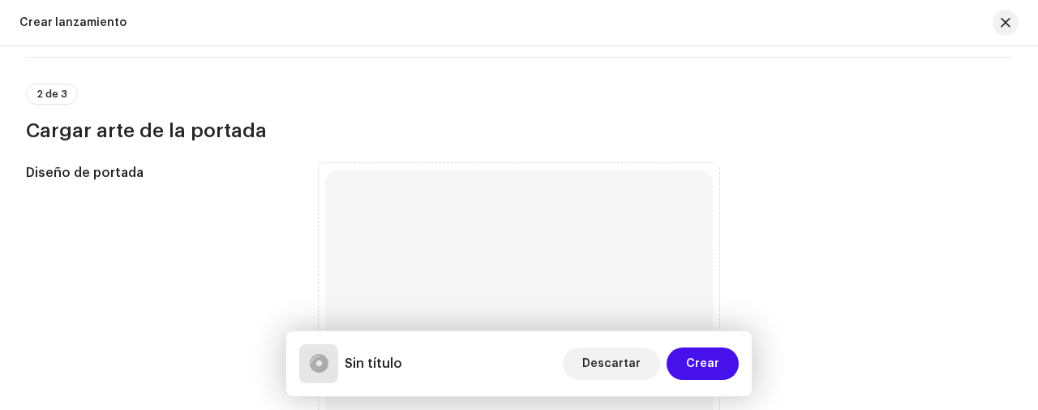
click at [397, 195] on div "Buscar o arrastrar y soltar el archivo de imagen Admitimos JPG, JPEG, PNG y JFIF" at bounding box center [519, 364] width 388 height 388
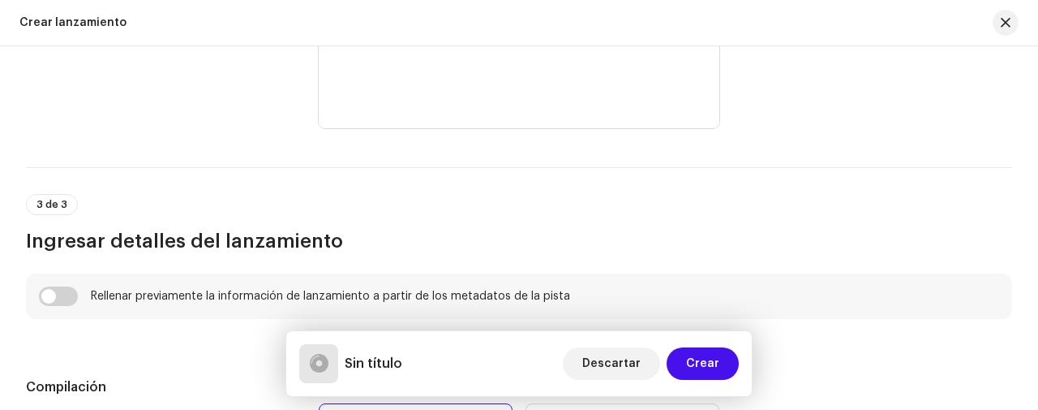
scroll to position [1081, 0]
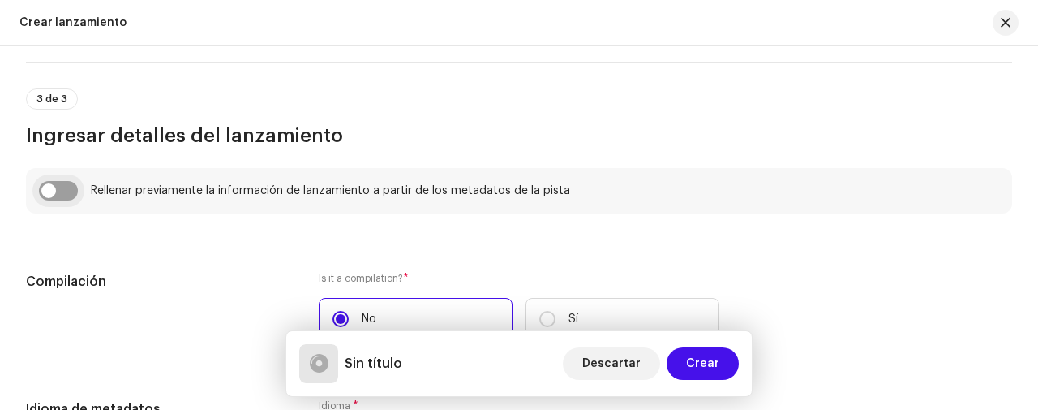
click at [42, 195] on input "checkbox" at bounding box center [58, 190] width 39 height 19
checkbox input "true"
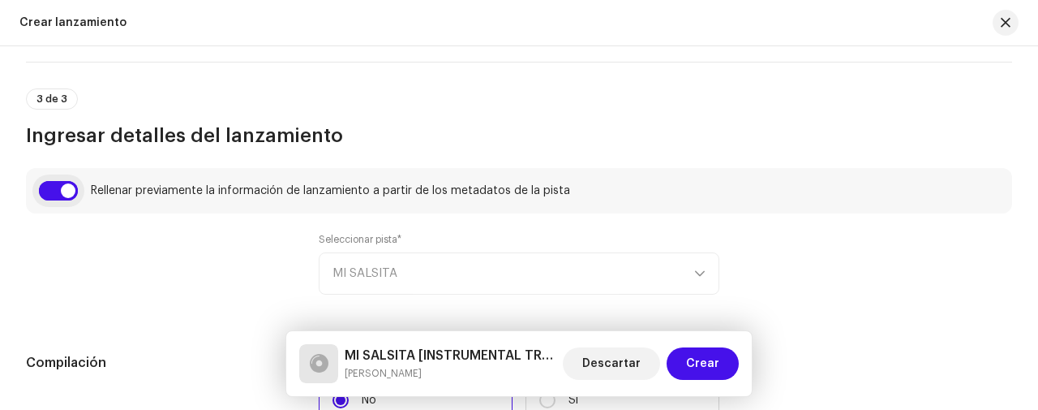
type input "MI SALSITA"
type input "INSTRUMENTAL TRAP"
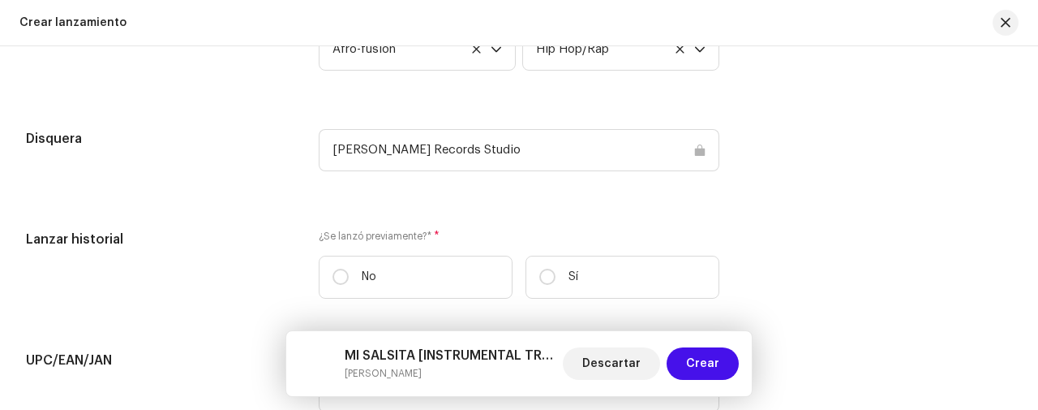
scroll to position [2487, 0]
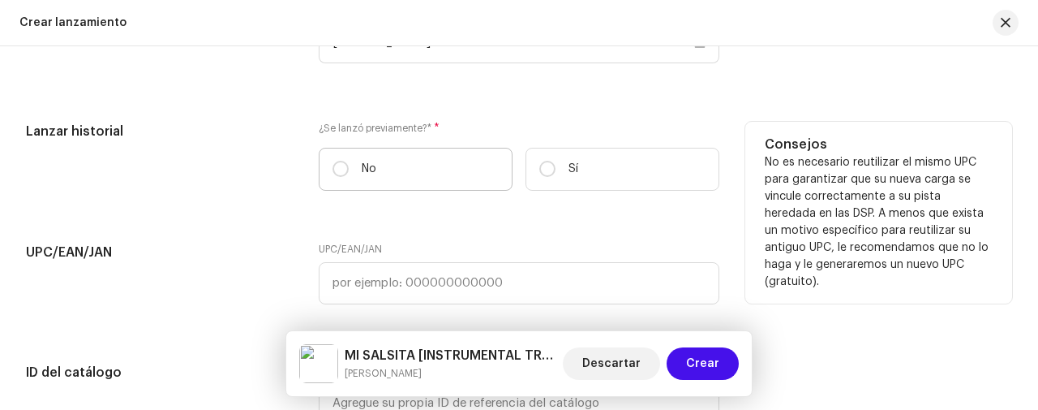
click at [337, 177] on label "No" at bounding box center [416, 169] width 194 height 43
click at [337, 177] on input "No" at bounding box center [341, 169] width 16 height 16
radio input "true"
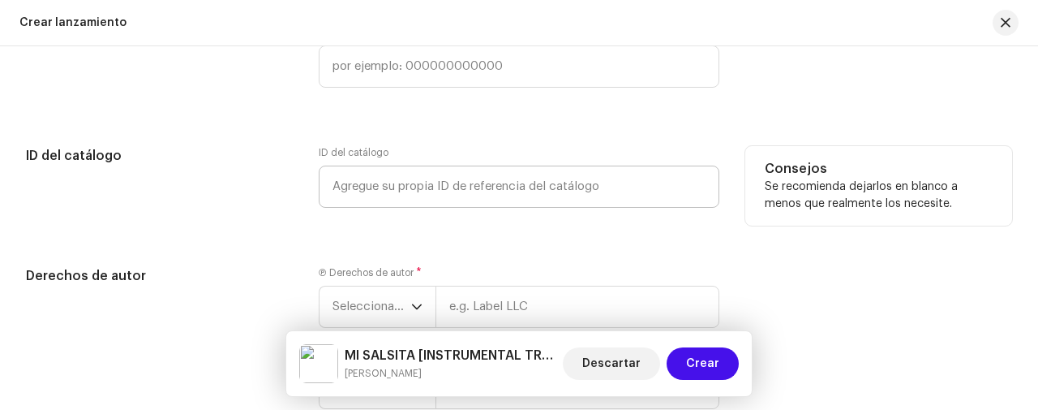
scroll to position [2811, 0]
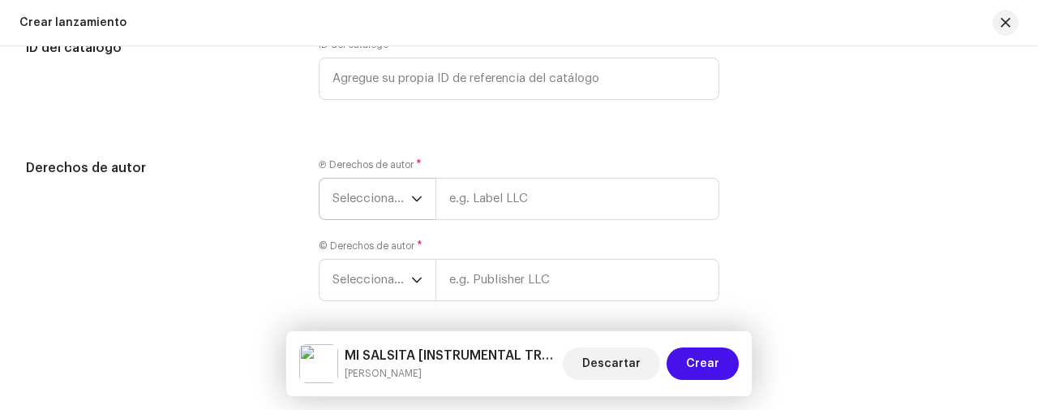
click at [362, 182] on span "Seleccionar año" at bounding box center [372, 198] width 79 height 41
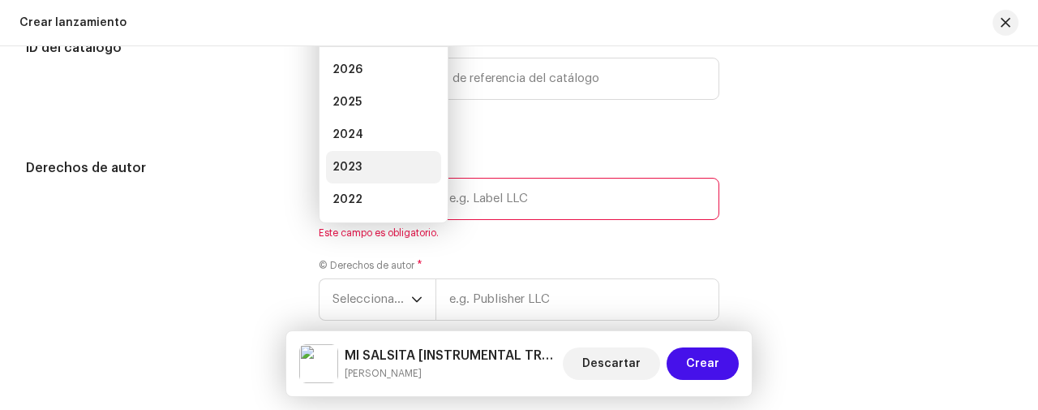
scroll to position [2788, 0]
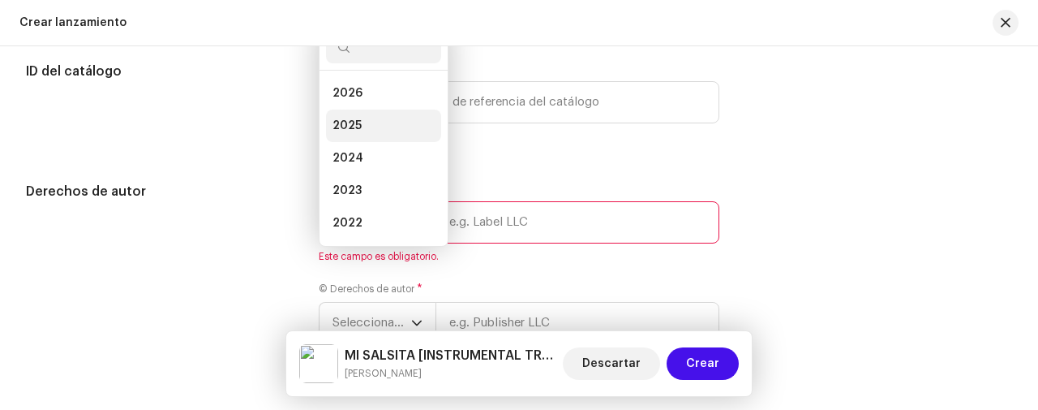
click at [359, 115] on li "2025" at bounding box center [383, 126] width 115 height 32
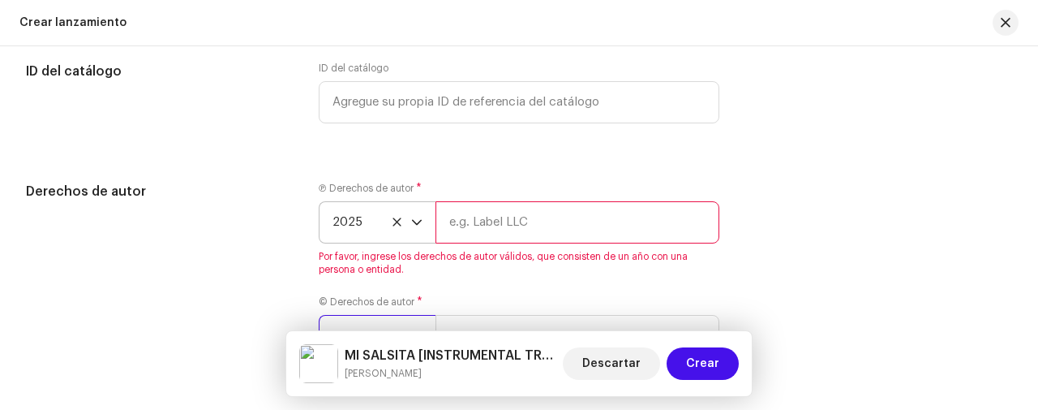
click at [363, 316] on span "Seleccionar año" at bounding box center [372, 336] width 79 height 41
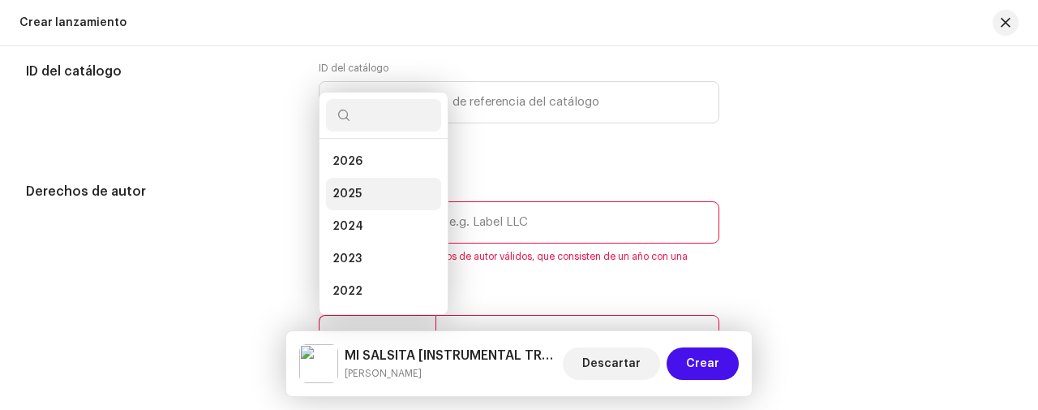
click at [363, 193] on li "2025" at bounding box center [383, 194] width 115 height 32
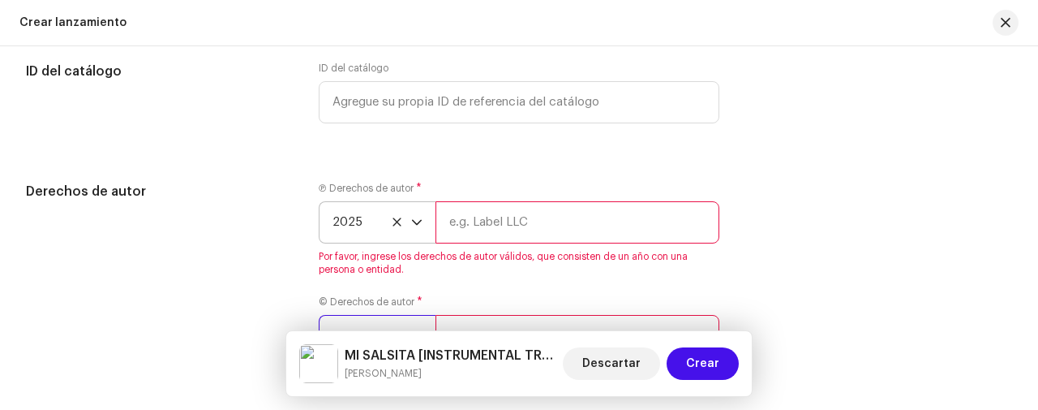
scroll to position [2896, 0]
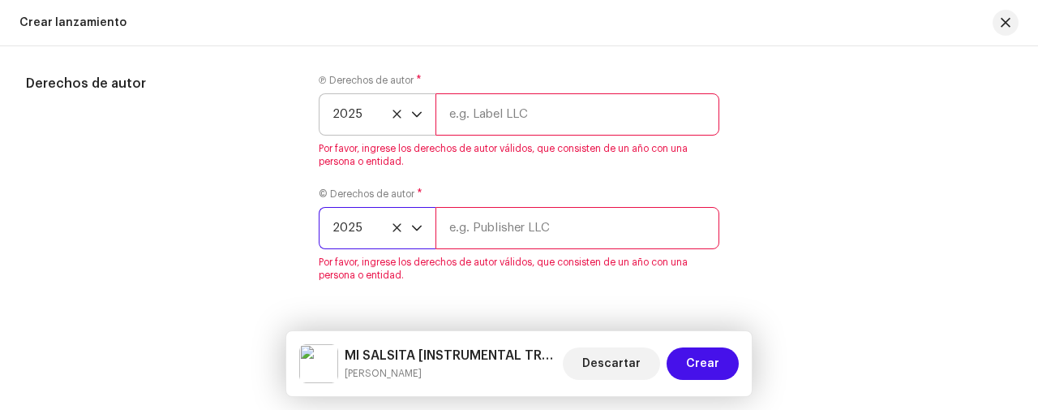
click at [514, 115] on input "text" at bounding box center [578, 114] width 284 height 42
paste input "[PERSON_NAME]"
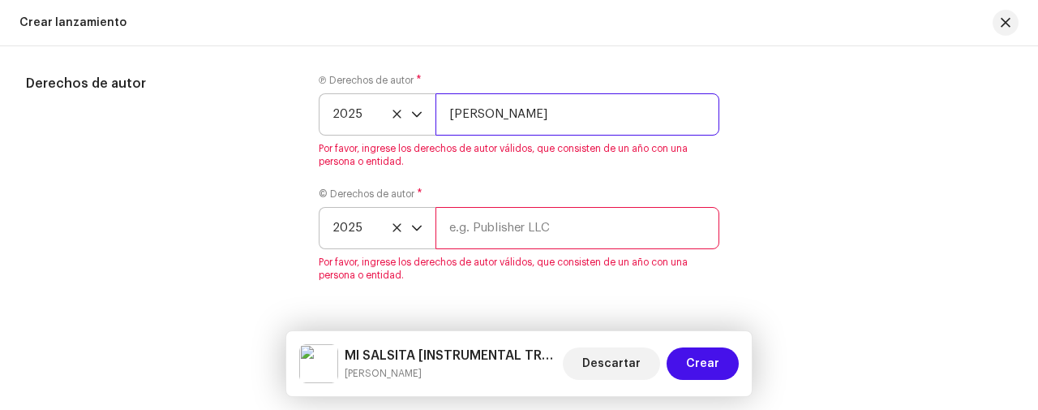
type input "[PERSON_NAME]"
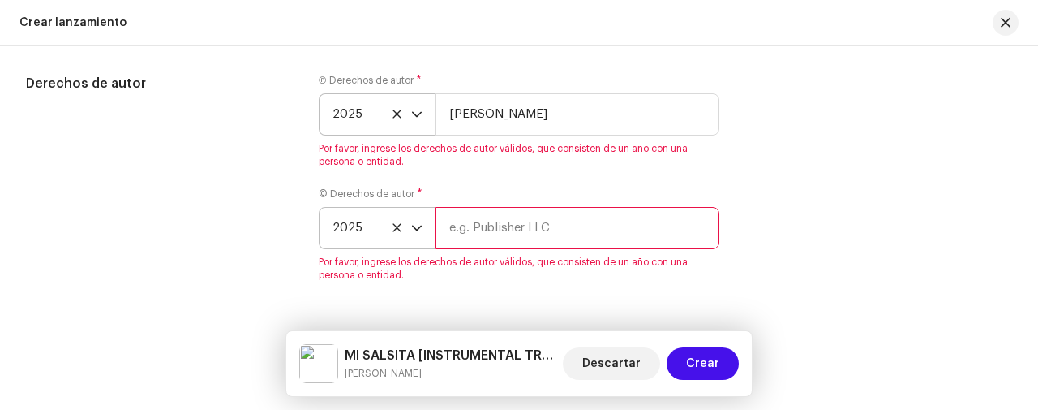
click at [466, 225] on div "© Derechos de autor * 2025 Por favor, ingrese los derechos de autor válidos, qu…" at bounding box center [519, 234] width 401 height 94
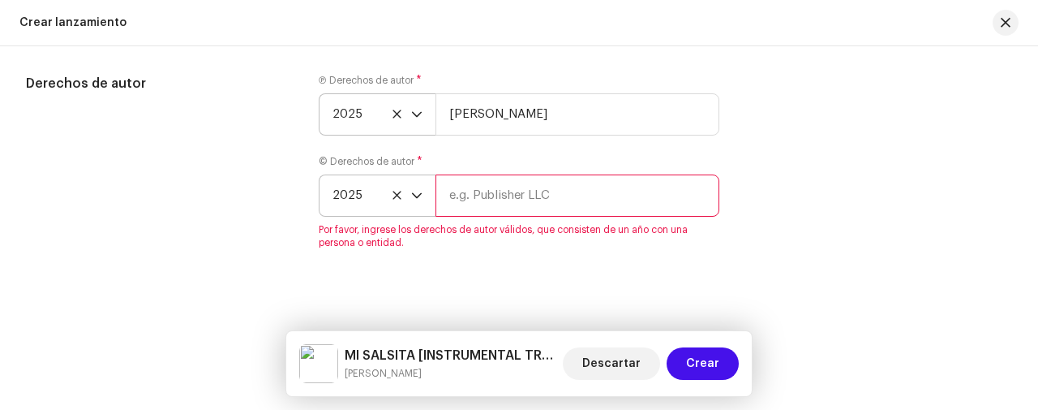
drag, startPoint x: 466, startPoint y: 225, endPoint x: 453, endPoint y: 209, distance: 20.8
click at [453, 209] on input "text" at bounding box center [578, 195] width 284 height 42
paste input "[PERSON_NAME]"
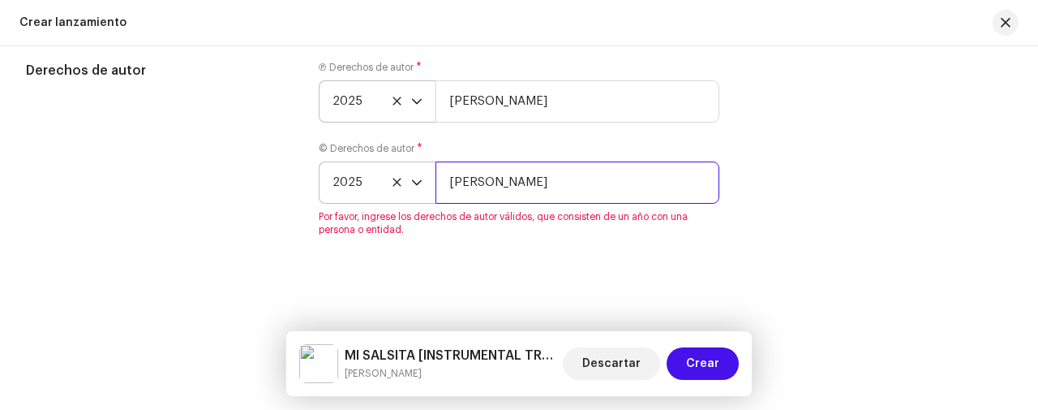
type input "[PERSON_NAME]"
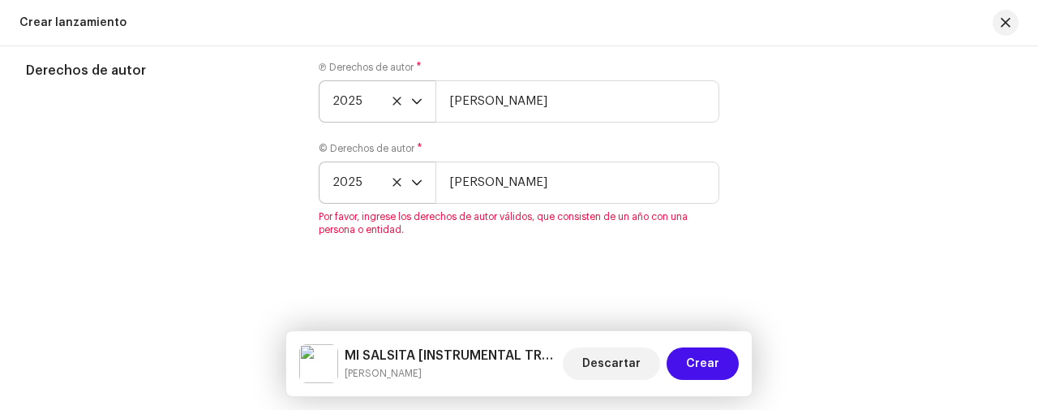
click at [264, 246] on div "Derechos de autor" at bounding box center [159, 158] width 267 height 195
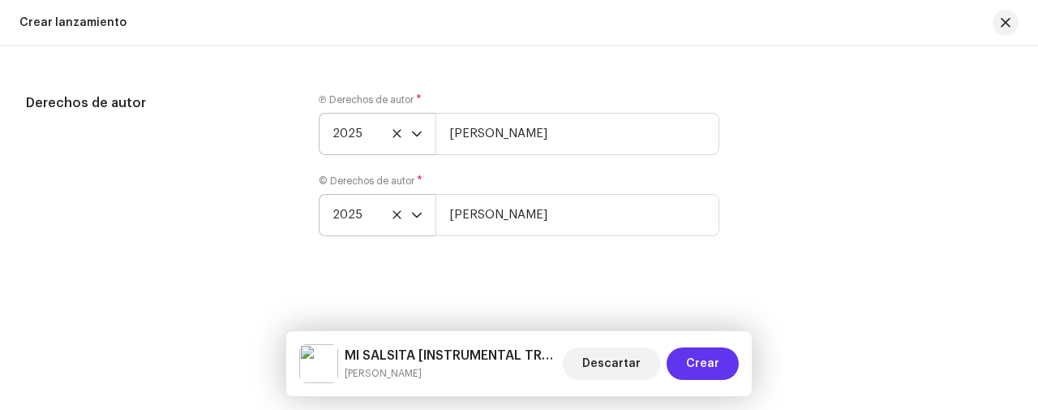
click at [682, 354] on button "Crear" at bounding box center [703, 363] width 72 height 32
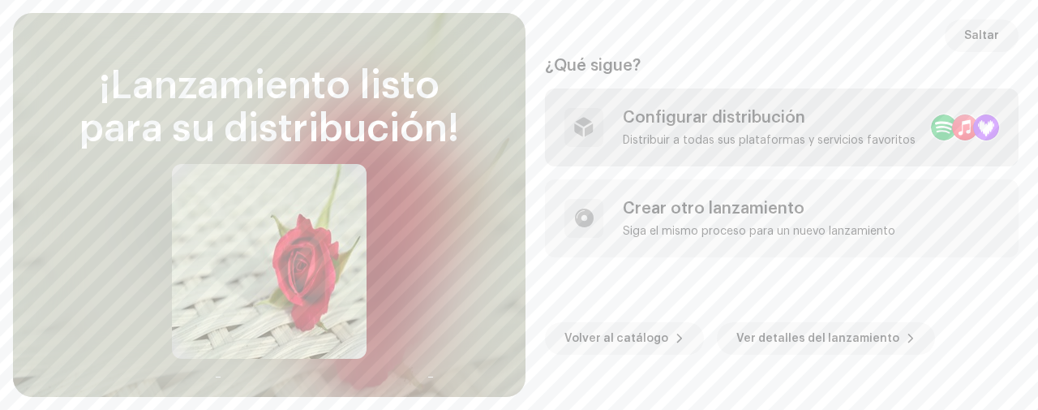
click at [700, 148] on div "Configurar distribución Distribuir a todas sus plataformas y servicios favoritos" at bounding box center [782, 127] width 474 height 78
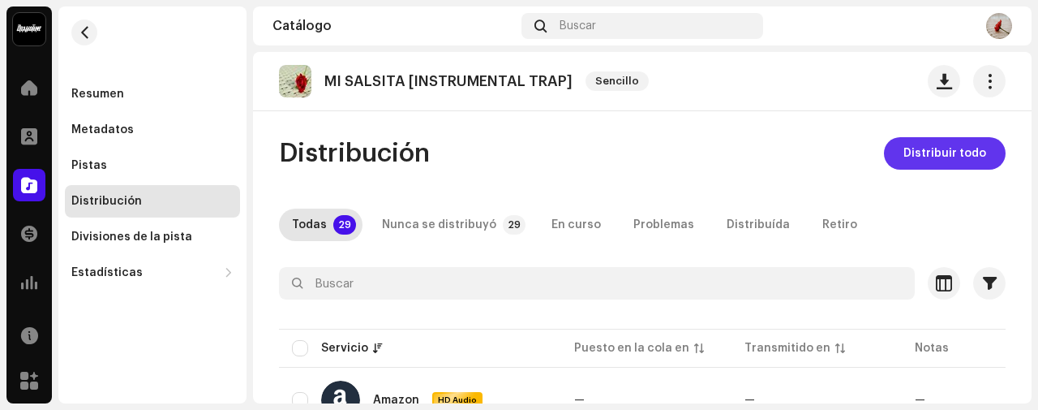
click at [920, 157] on span "Distribuir todo" at bounding box center [945, 153] width 83 height 32
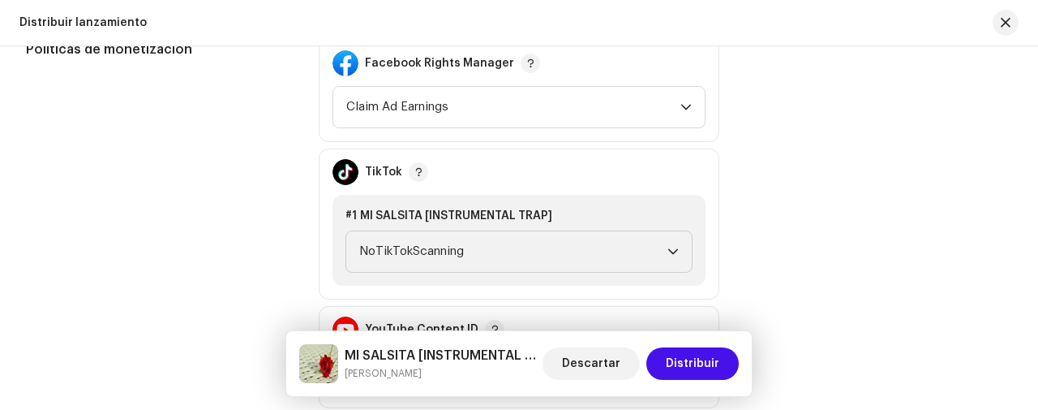
scroll to position [1947, 0]
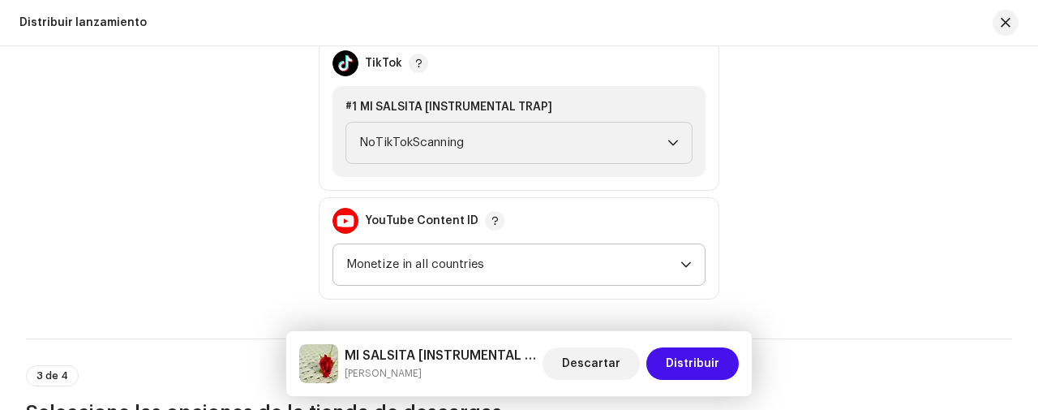
click at [460, 256] on span "Monetize in all countries" at bounding box center [513, 264] width 334 height 41
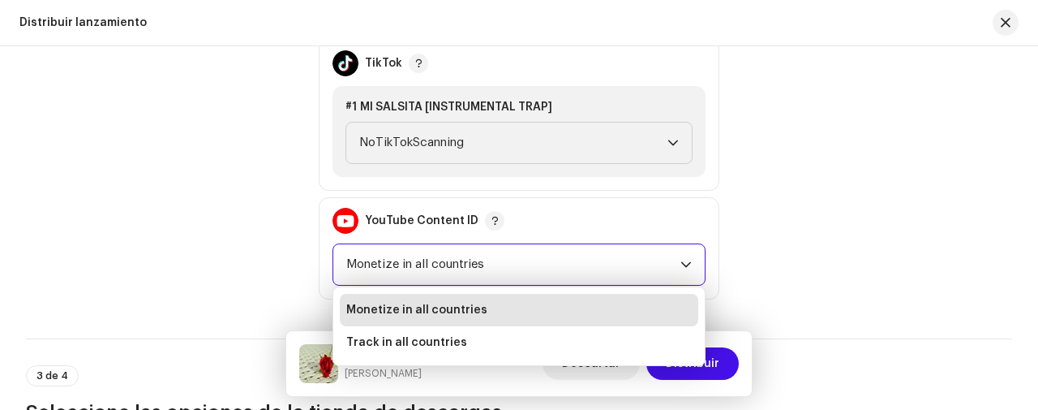
click at [419, 264] on span "Monetize in all countries" at bounding box center [513, 264] width 334 height 41
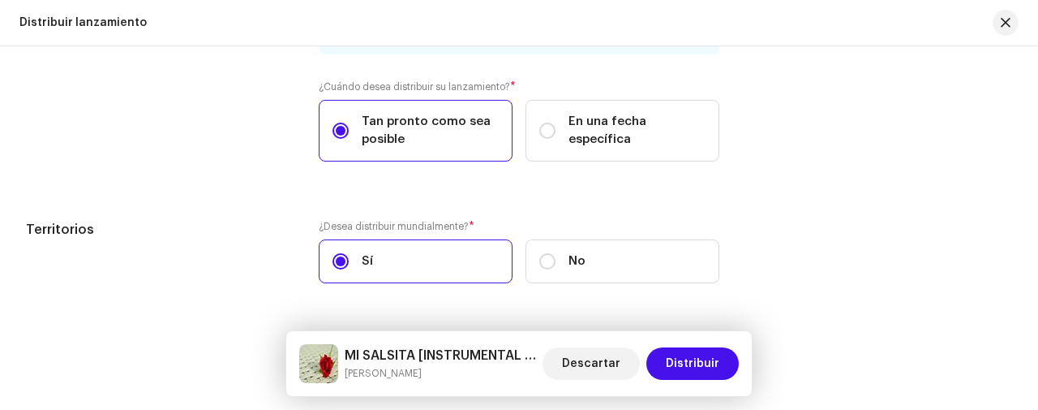
scroll to position [2812, 0]
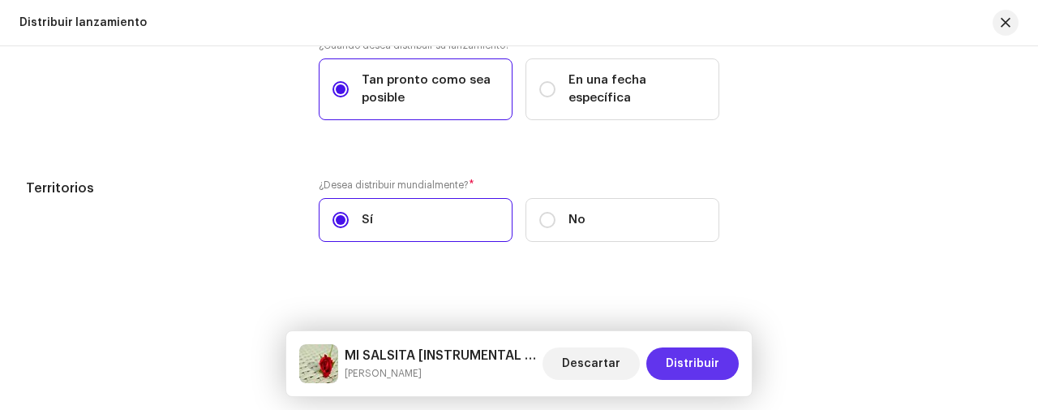
click at [686, 359] on span "Distribuir" at bounding box center [693, 363] width 54 height 32
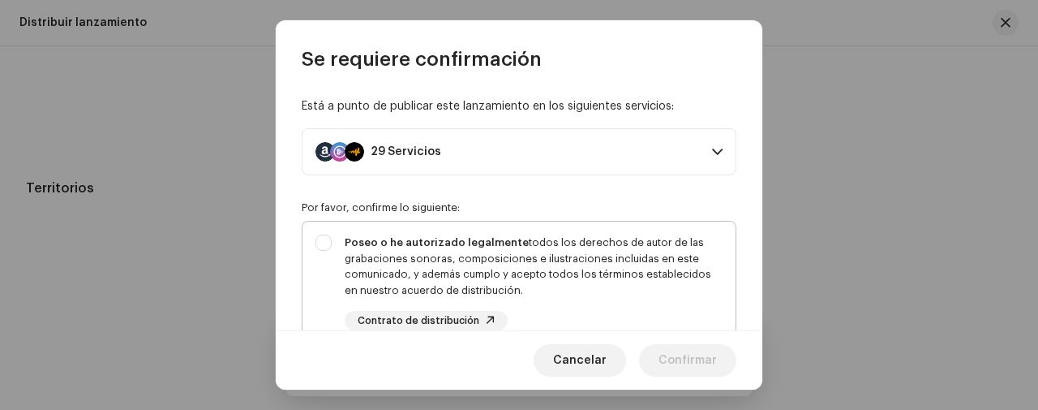
click at [322, 239] on div "Poseo o he autorizado legalmente todos los derechos de autor de las grabaciones…" at bounding box center [519, 282] width 433 height 122
checkbox input "true"
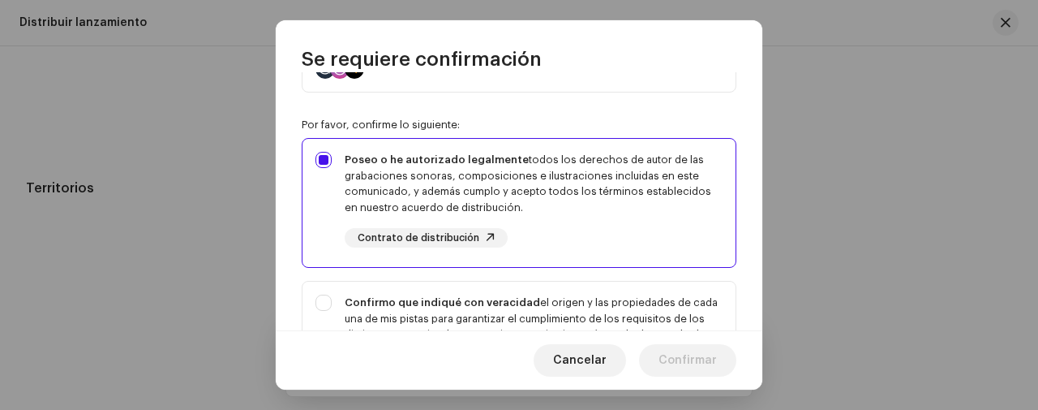
scroll to position [108, 0]
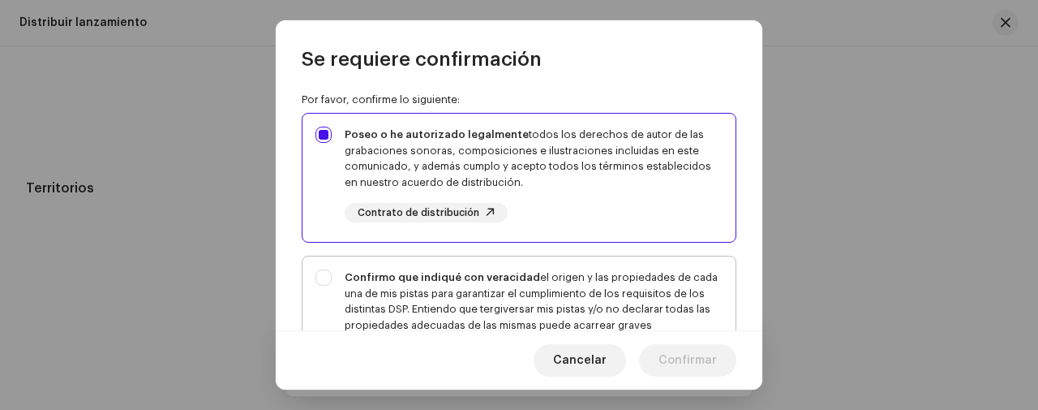
click at [320, 265] on div "Confirmo que indiqué con veracidad el origen y las propiedades de cada una de m…" at bounding box center [519, 325] width 433 height 138
checkbox input "true"
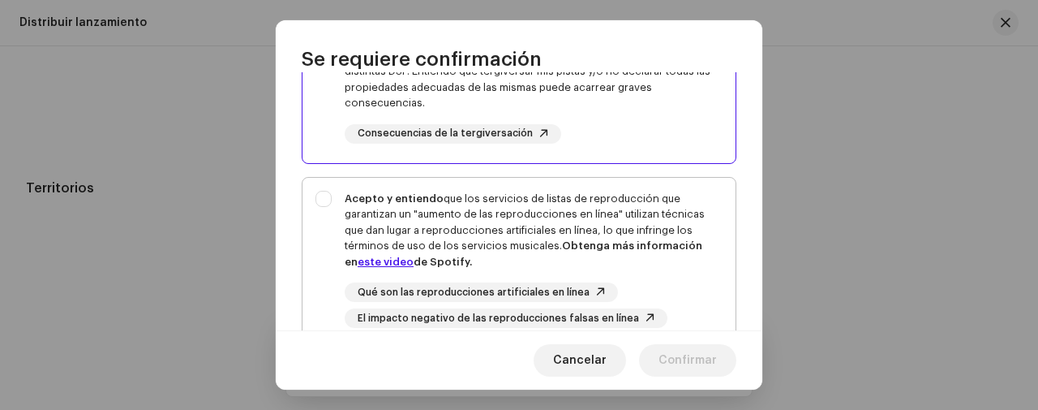
scroll to position [324, 0]
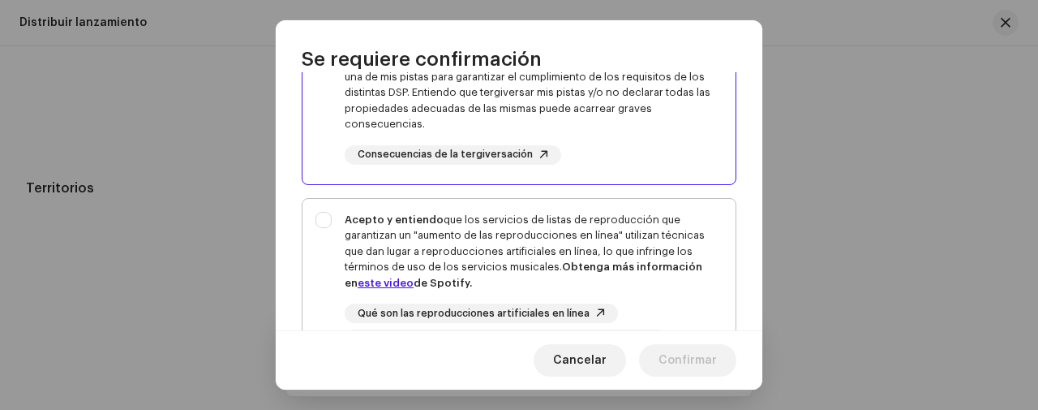
click at [318, 224] on div "Acepto y entiendo que los servicios de listas de reproducción que garantizan un…" at bounding box center [519, 281] width 433 height 164
checkbox input "true"
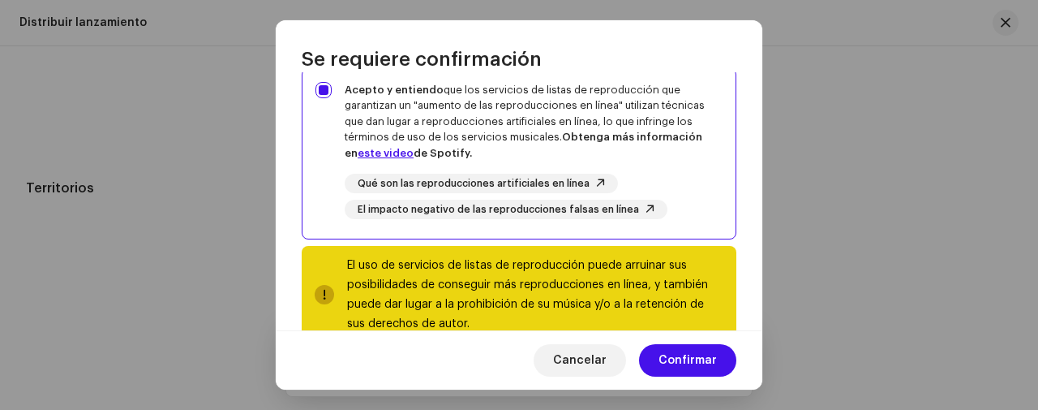
scroll to position [493, 0]
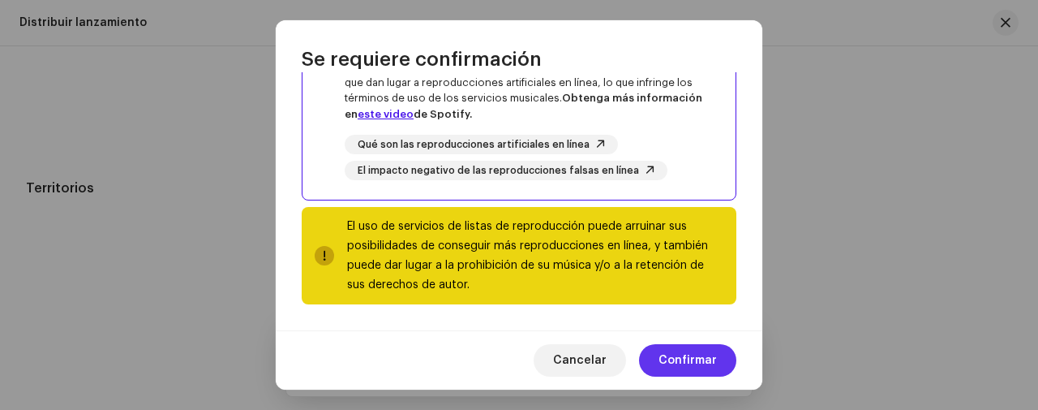
click at [711, 347] on span "Confirmar" at bounding box center [688, 360] width 58 height 32
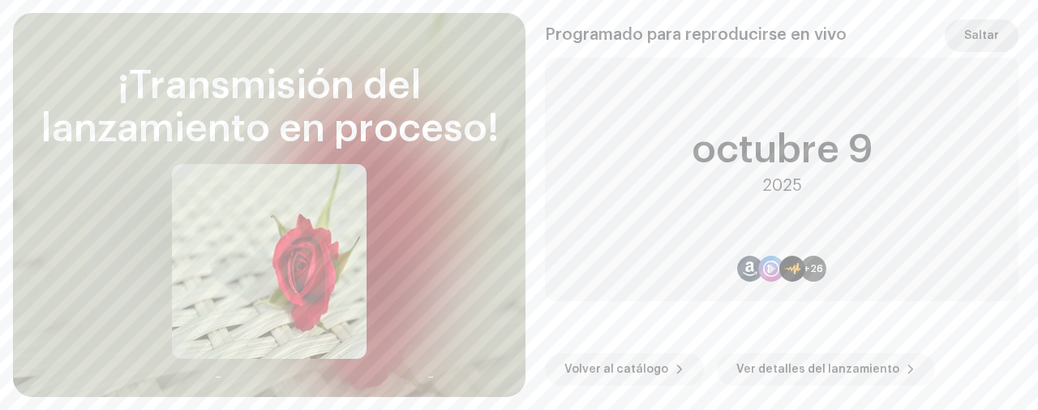
click at [1007, 32] on button "Saltar" at bounding box center [982, 35] width 74 height 32
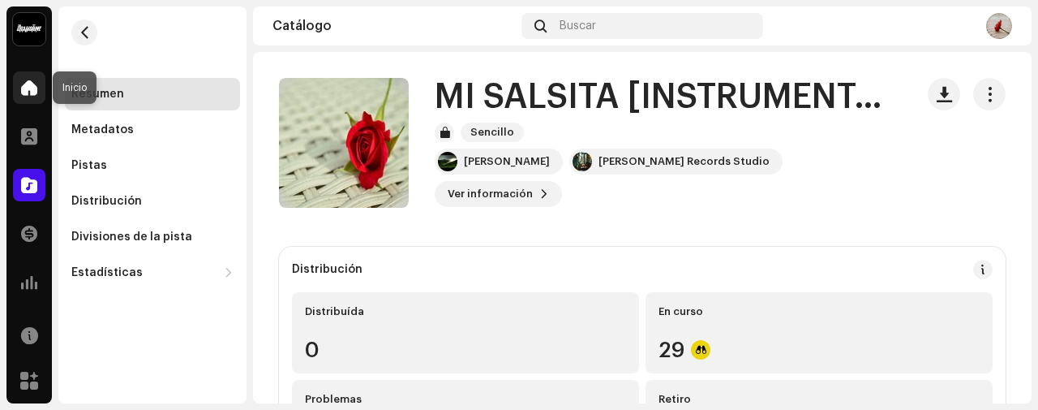
click at [23, 92] on span at bounding box center [29, 87] width 16 height 13
